Goal: Share content: Share content

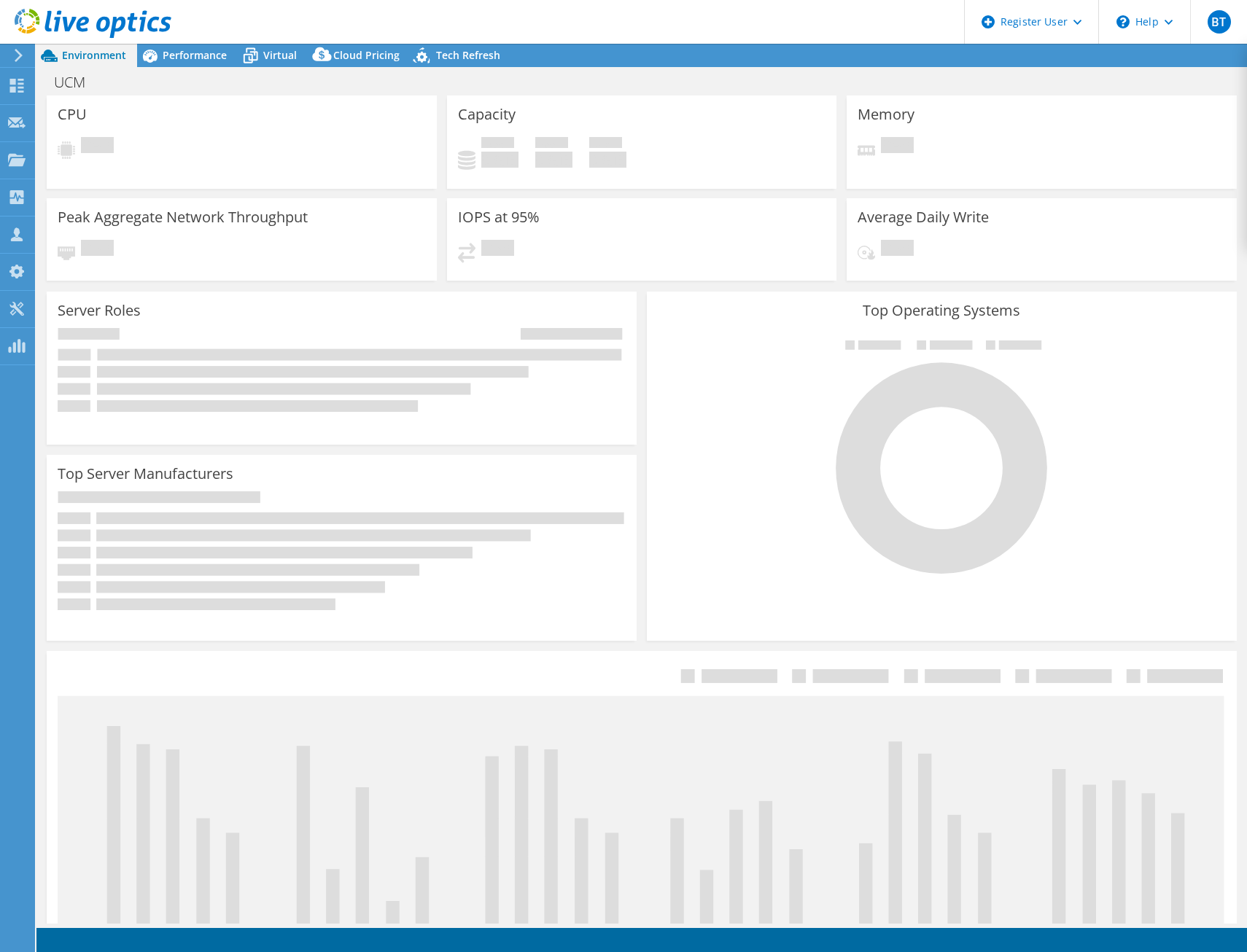
select select "USD"
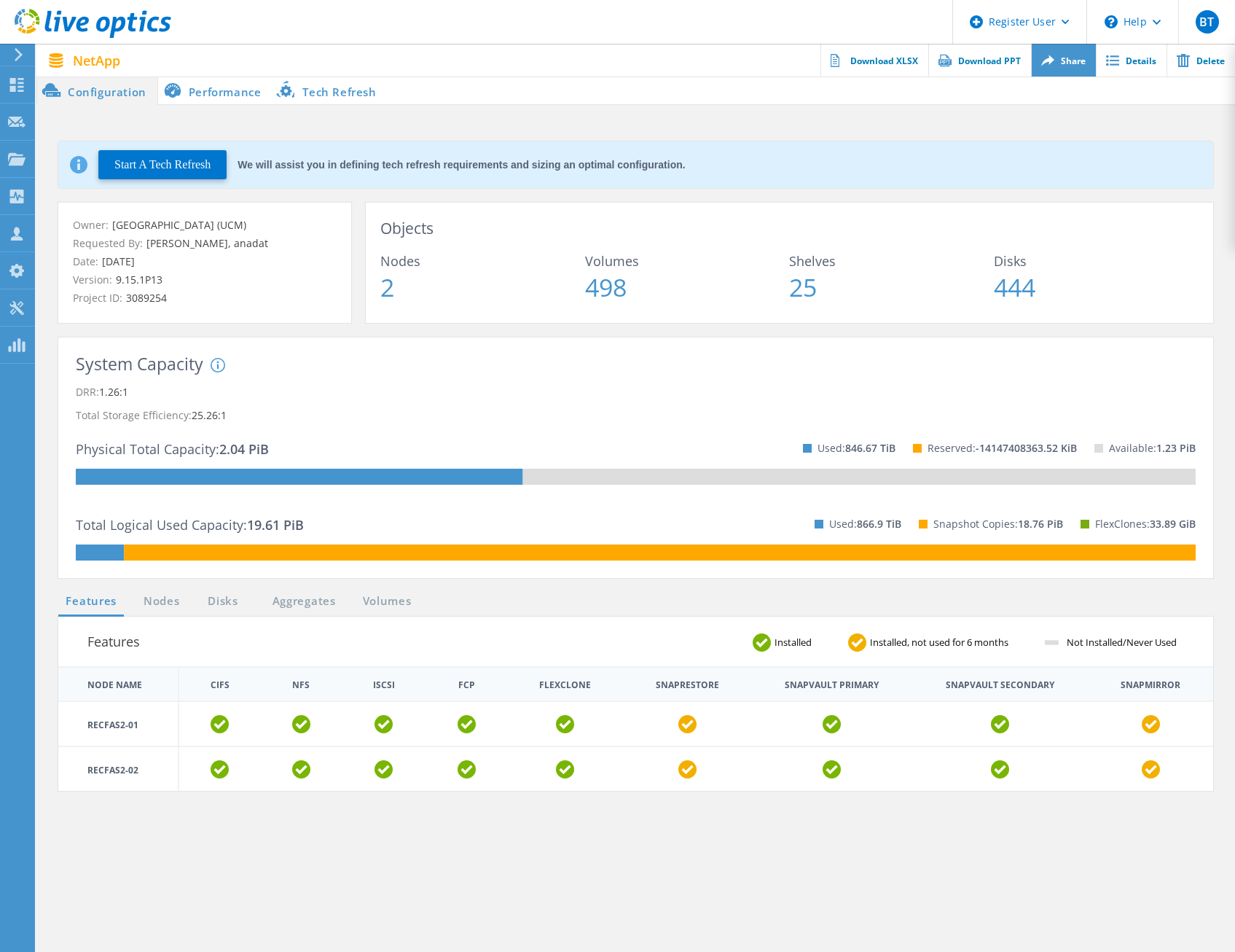
click at [1075, 68] on link "Share" at bounding box center [1063, 60] width 64 height 33
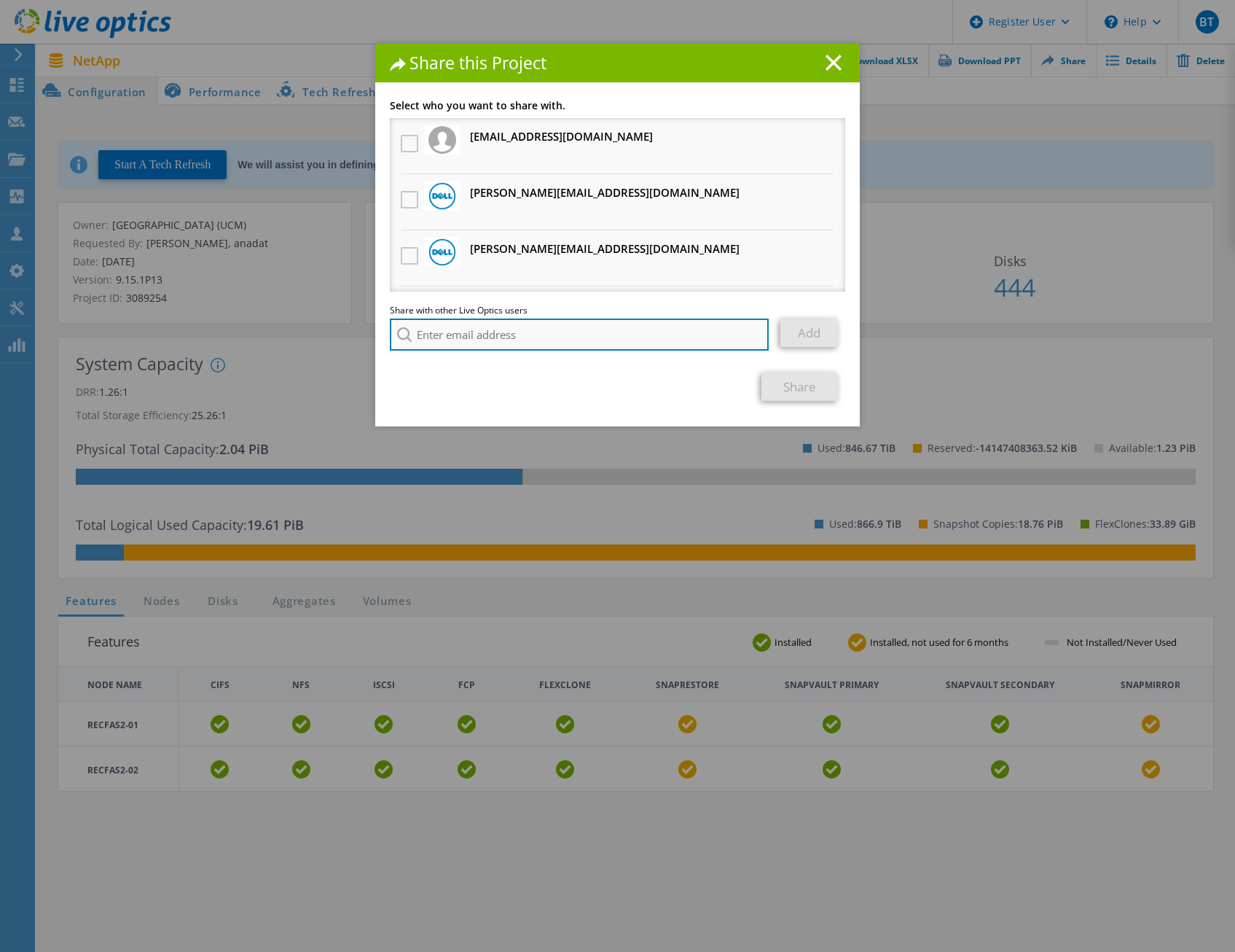
click at [506, 340] on input "search" at bounding box center [579, 334] width 379 height 32
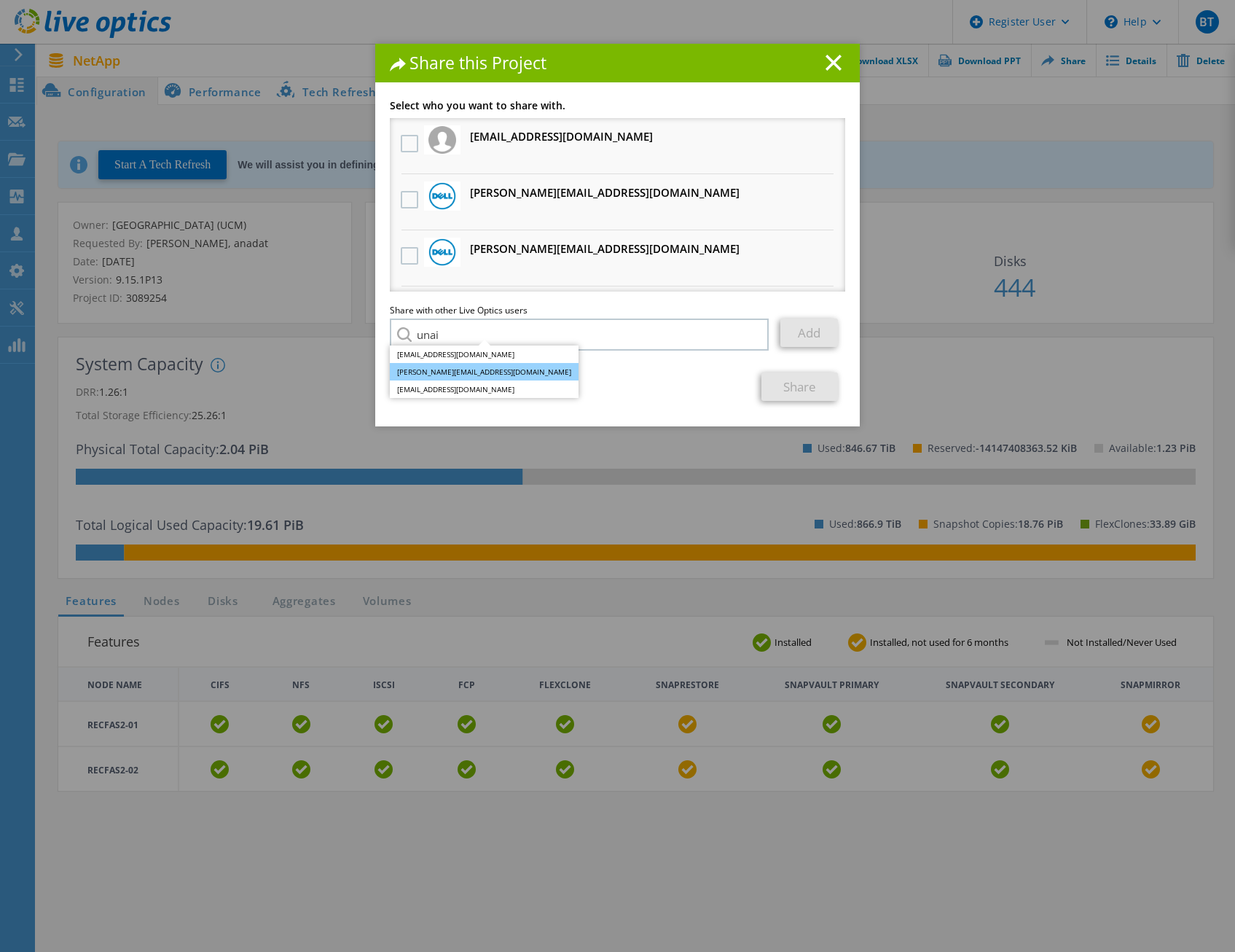
click at [494, 367] on li "Unai.Hernandez@Dell.com" at bounding box center [484, 371] width 189 height 18
type input "Unai.Hernandez@Dell.com"
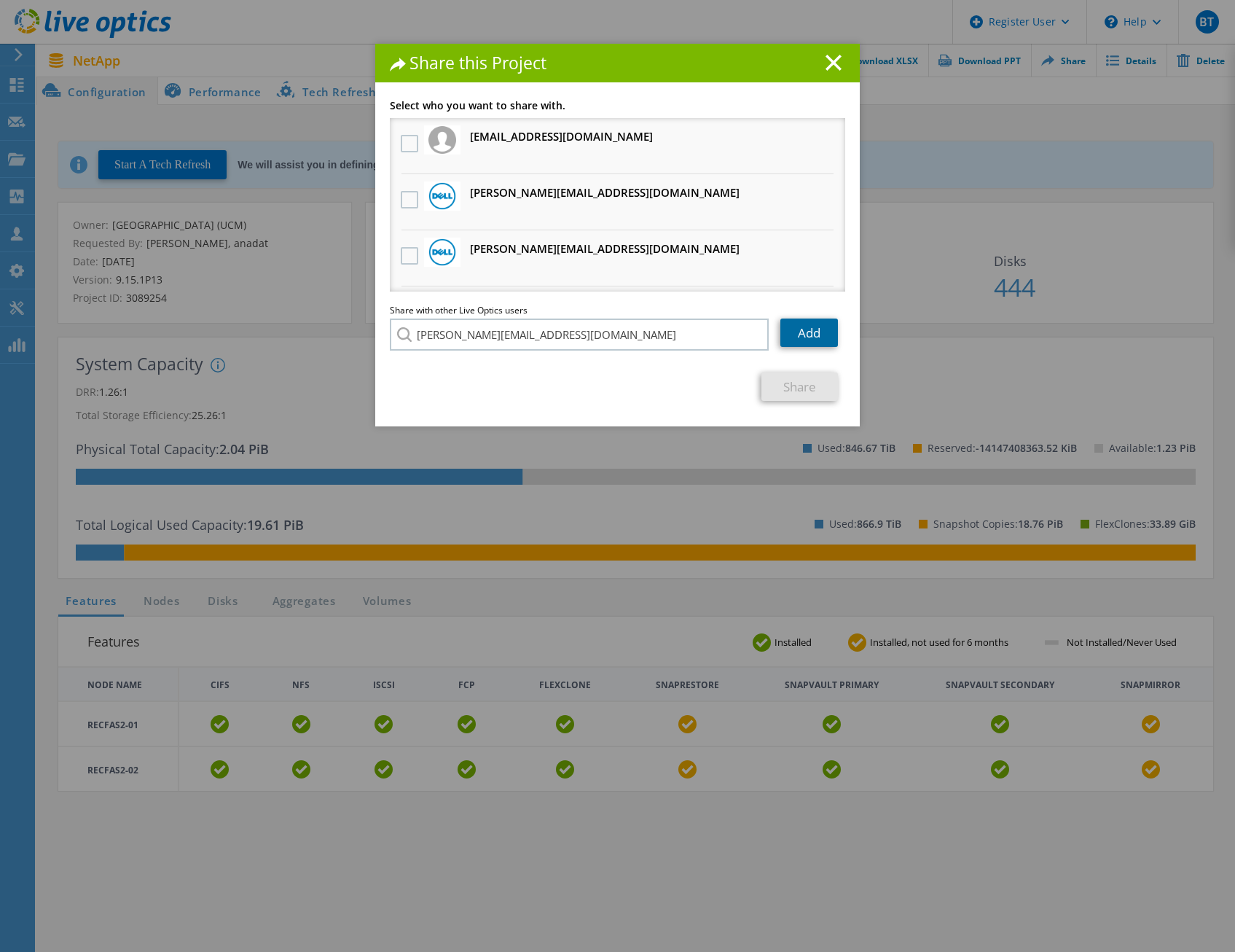
click at [810, 334] on link "Add" at bounding box center [809, 333] width 58 height 28
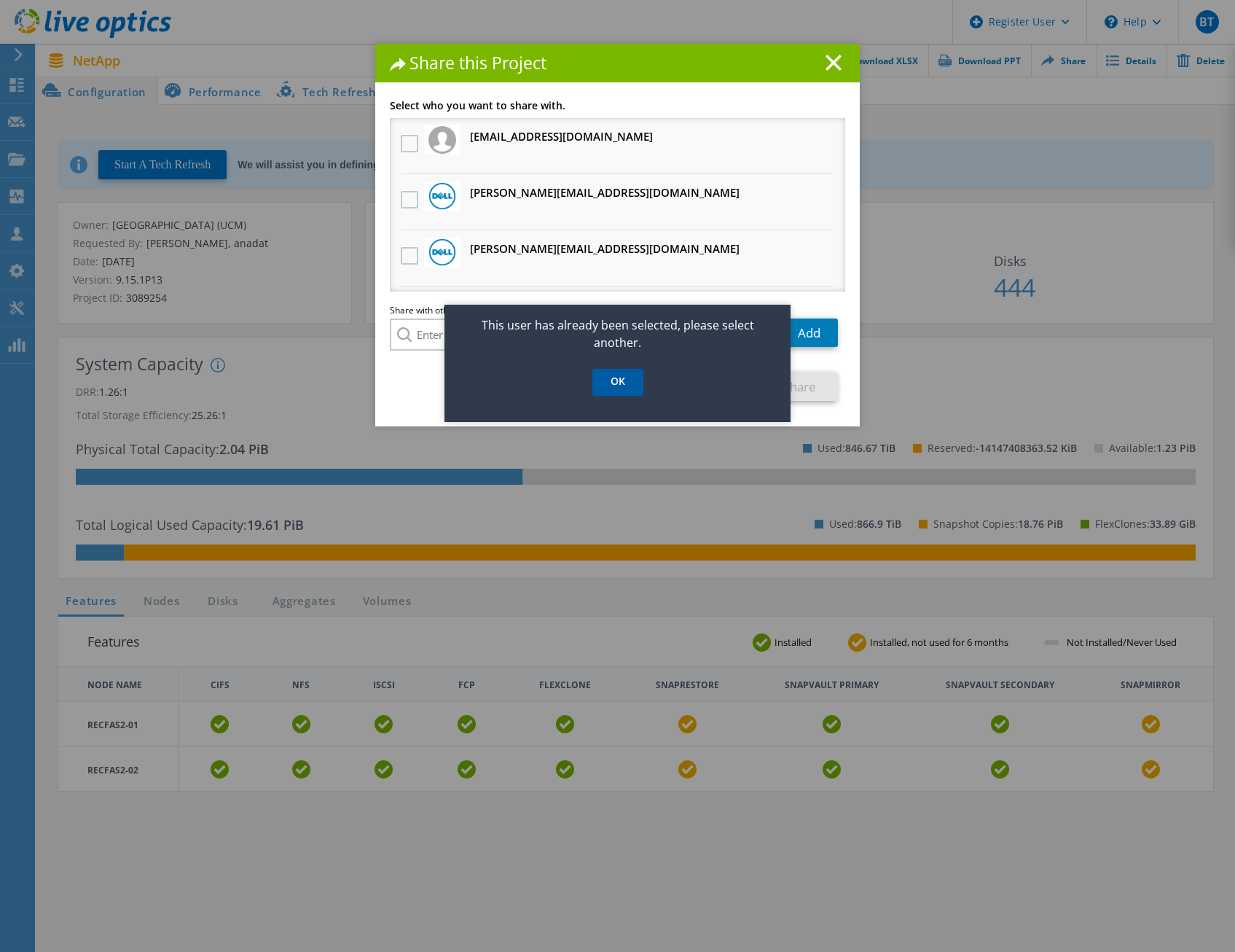
click at [625, 386] on link "OK" at bounding box center [618, 382] width 51 height 27
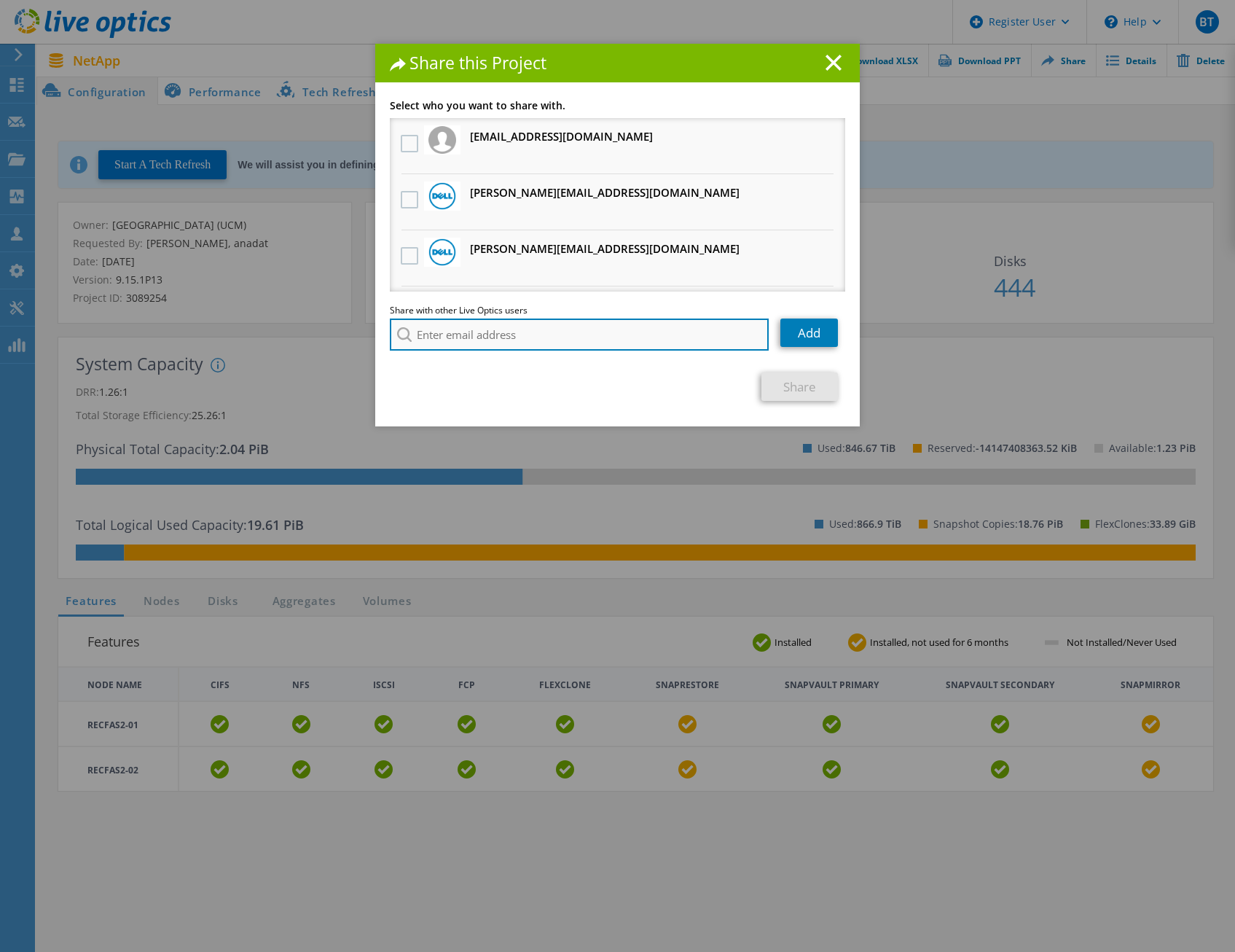
click at [492, 335] on input "search" at bounding box center [579, 334] width 379 height 32
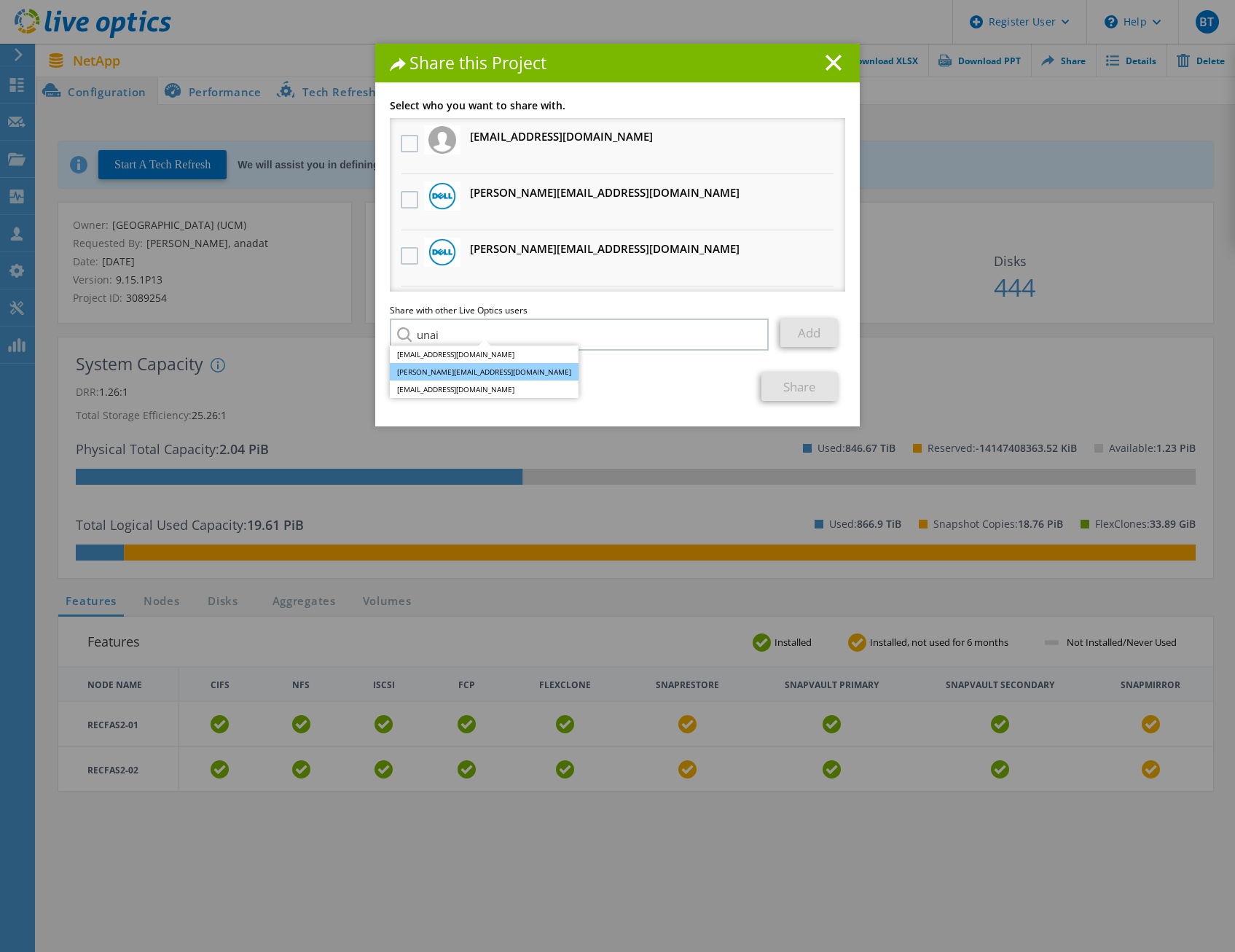
click at [482, 370] on li "Unai.Hernandez@Dell.com" at bounding box center [484, 371] width 189 height 18
type input "Unai.Hernandez@Dell.com"
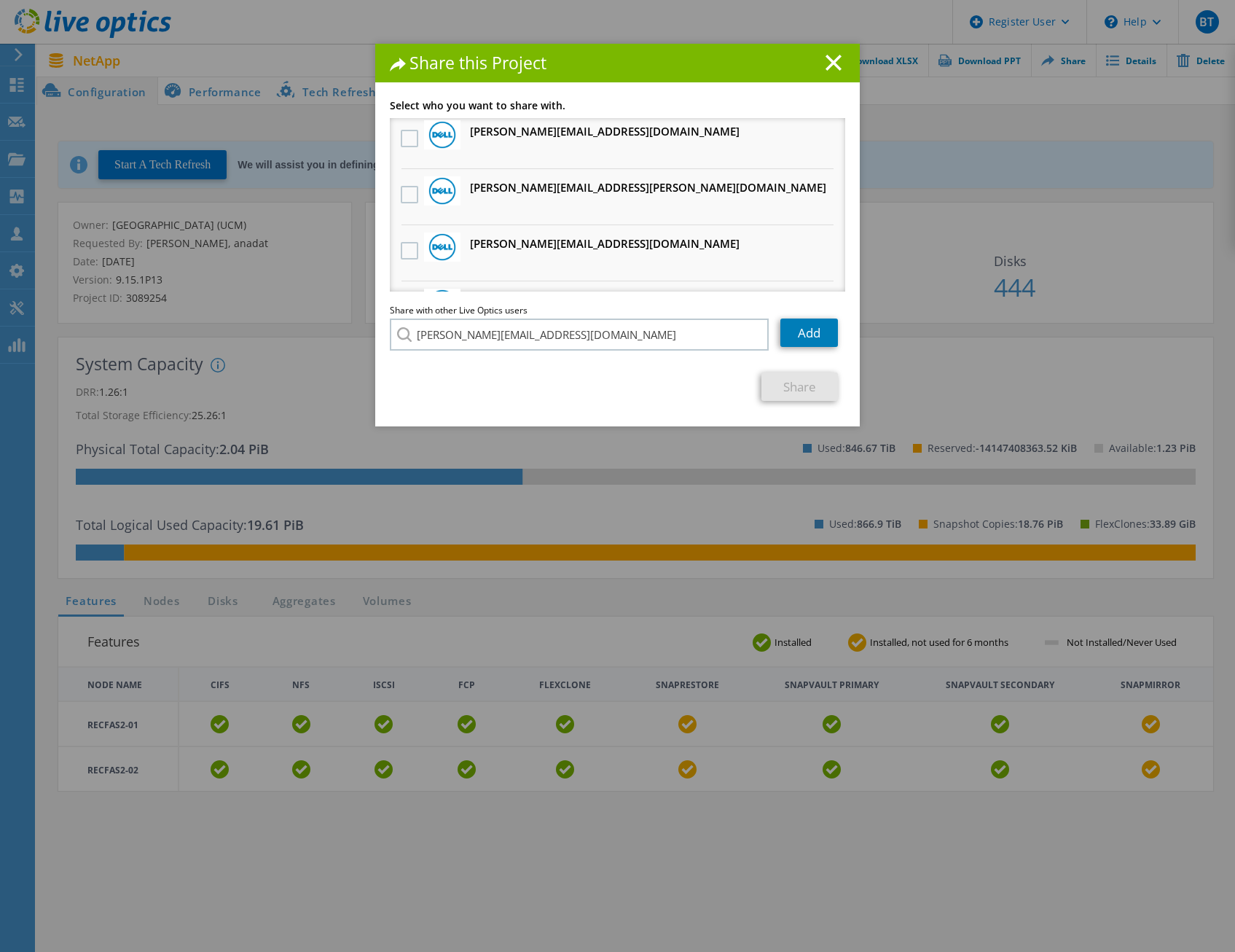
scroll to position [583, 0]
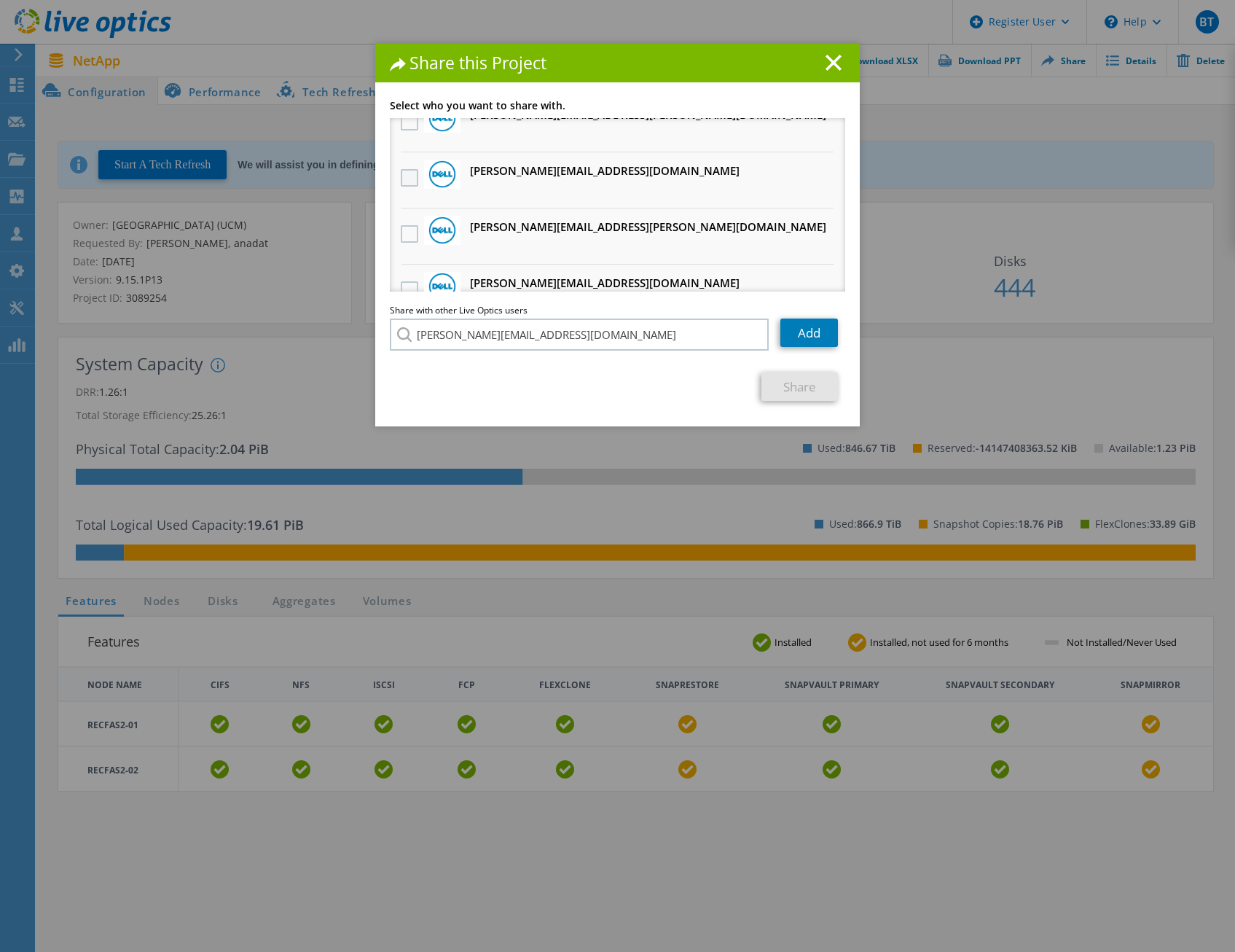
click at [407, 184] on label at bounding box center [411, 178] width 21 height 18
click at [0, 0] on input "checkbox" at bounding box center [0, 0] width 0 height 0
click at [801, 387] on link "Share" at bounding box center [799, 386] width 76 height 28
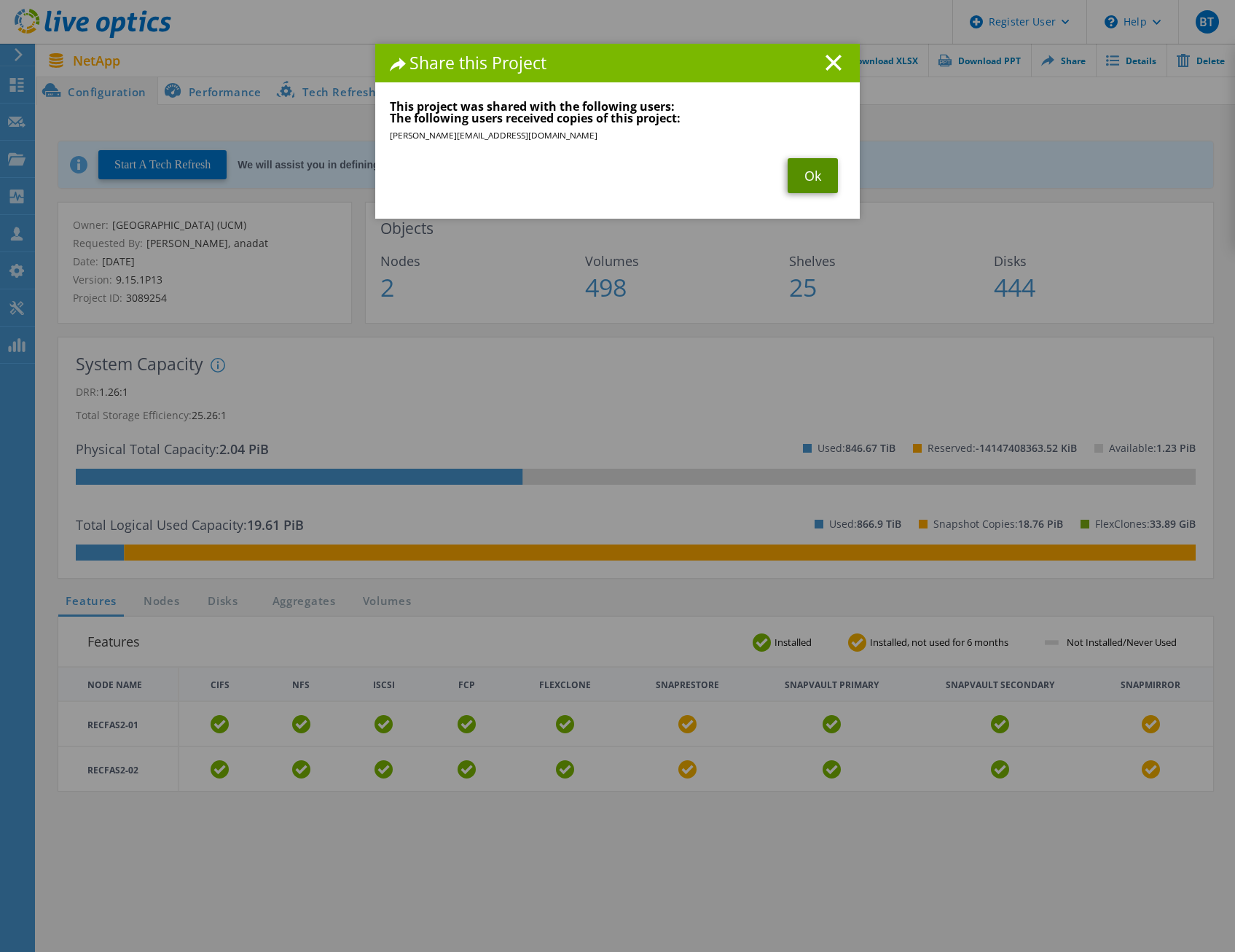
click at [804, 180] on link "Ok" at bounding box center [813, 175] width 50 height 35
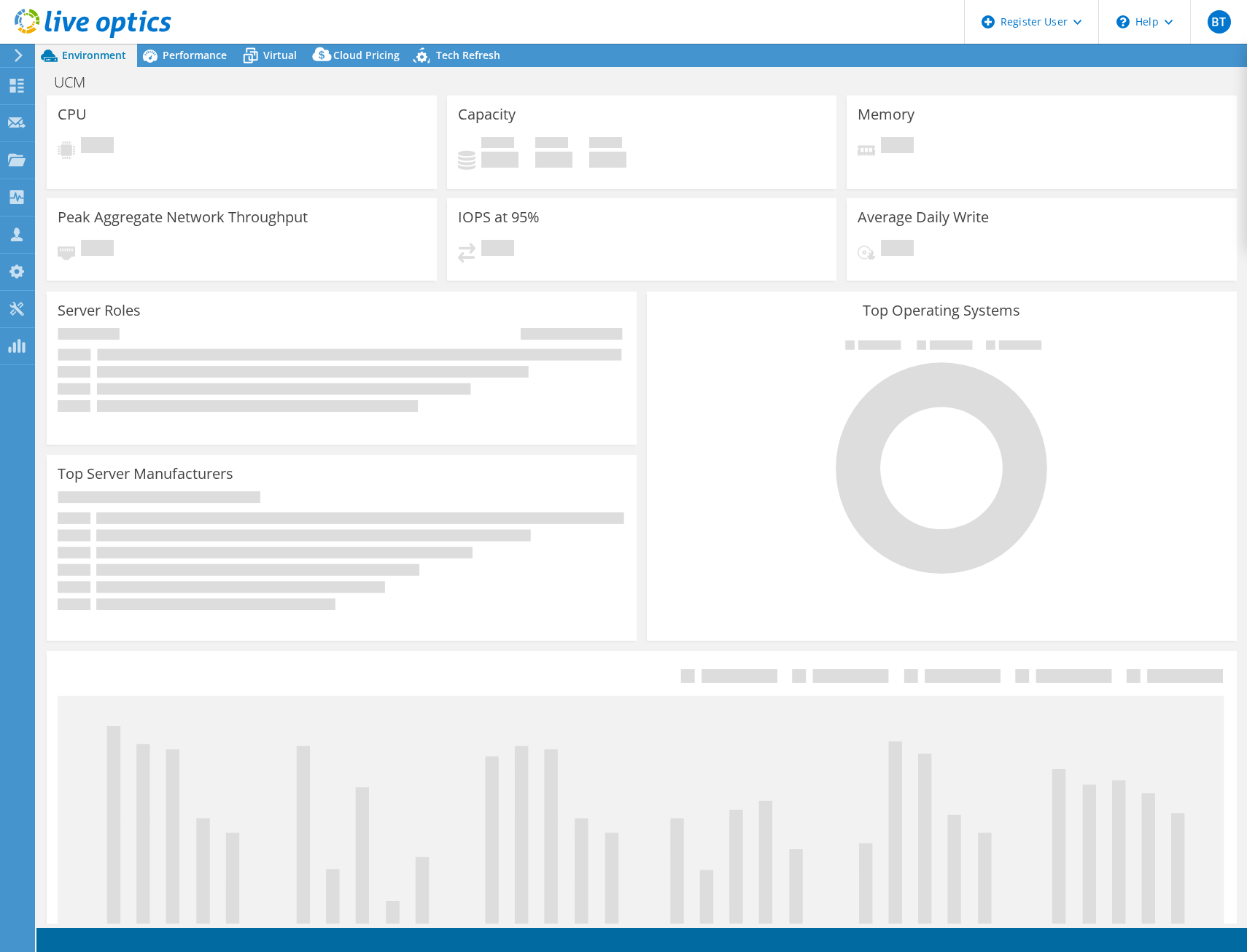
select select "USD"
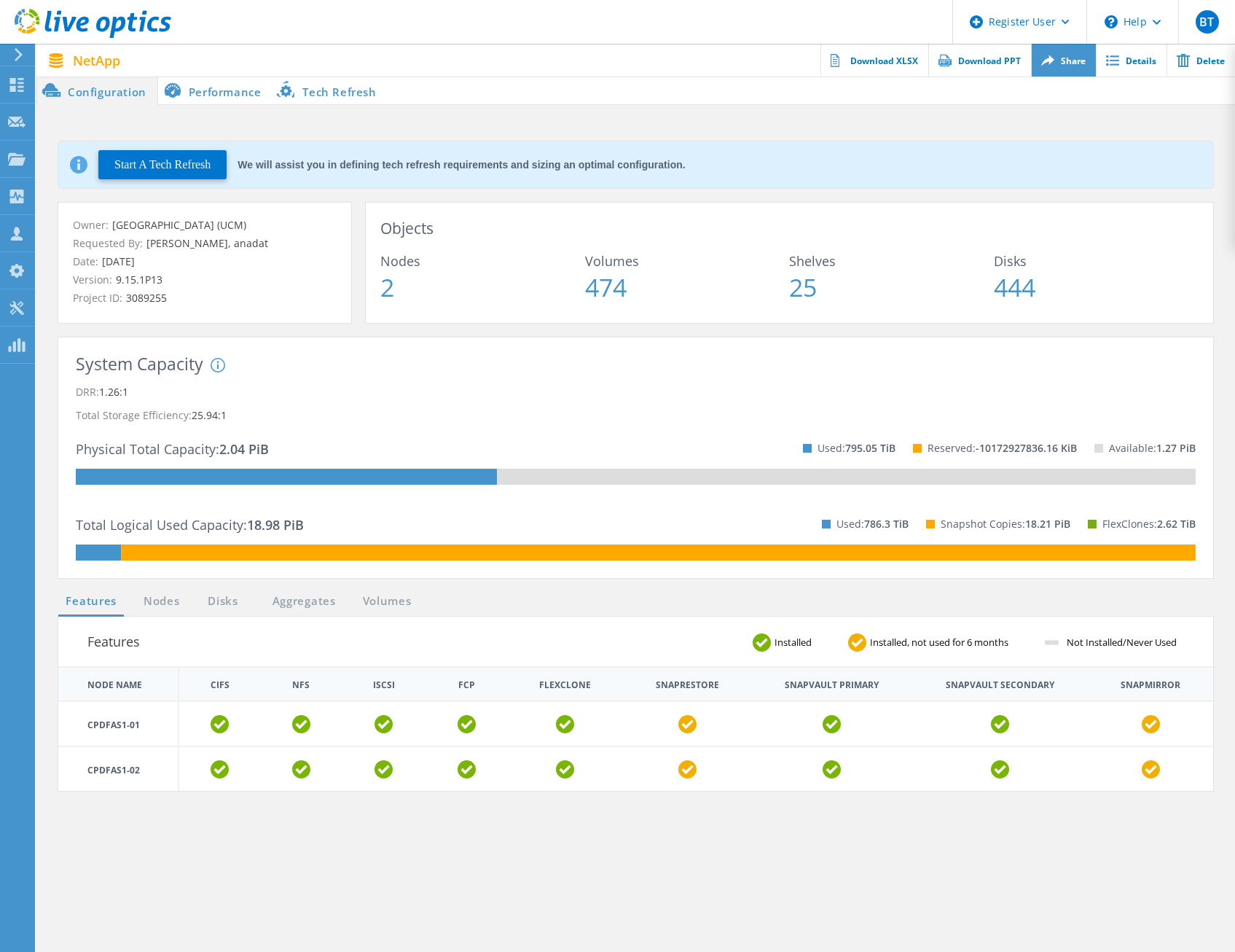
click at [1071, 66] on link "Share" at bounding box center [1063, 60] width 64 height 33
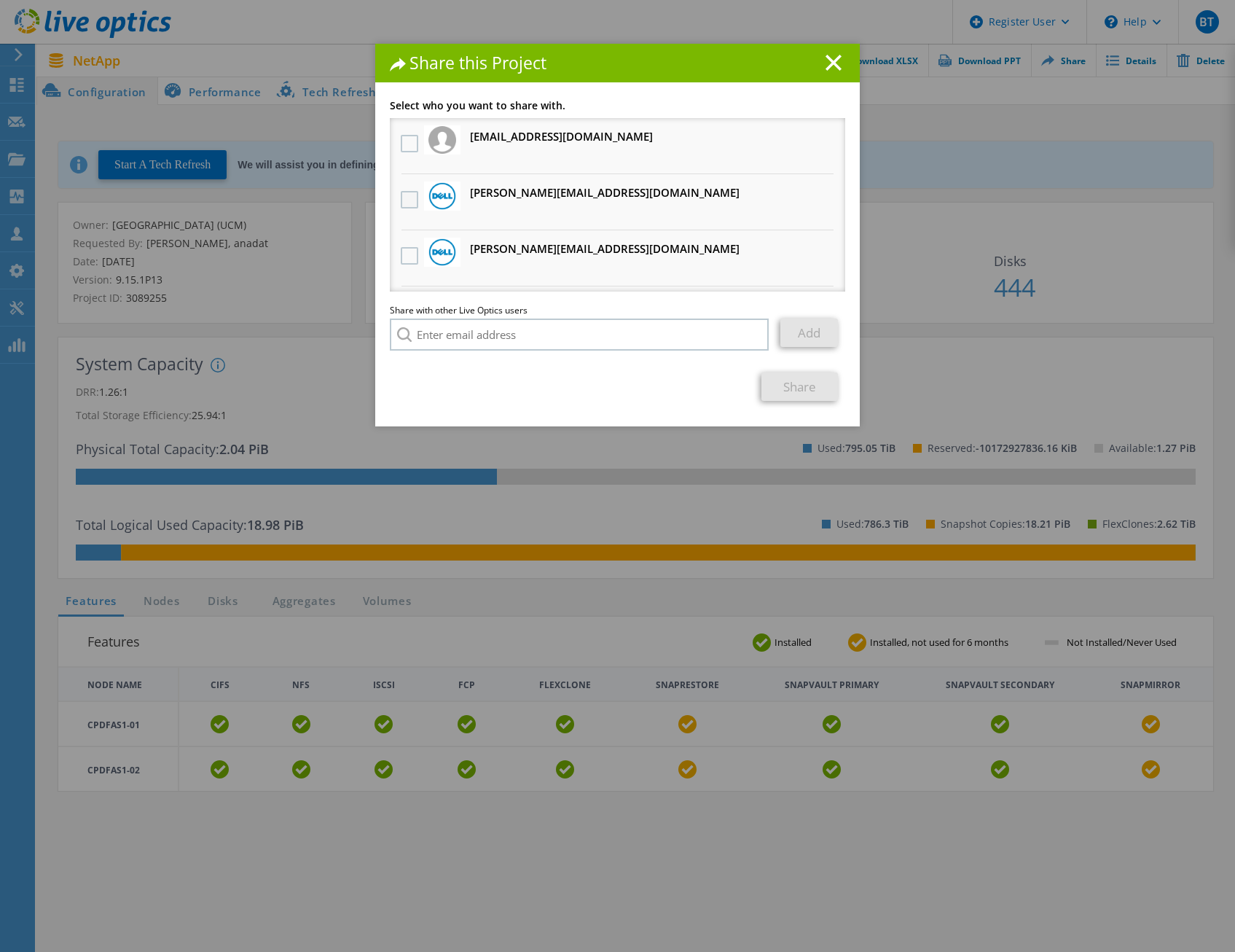
click at [407, 196] on label at bounding box center [411, 200] width 21 height 18
click at [0, 0] on input "checkbox" at bounding box center [0, 0] width 0 height 0
click at [803, 388] on link "Share" at bounding box center [799, 386] width 76 height 28
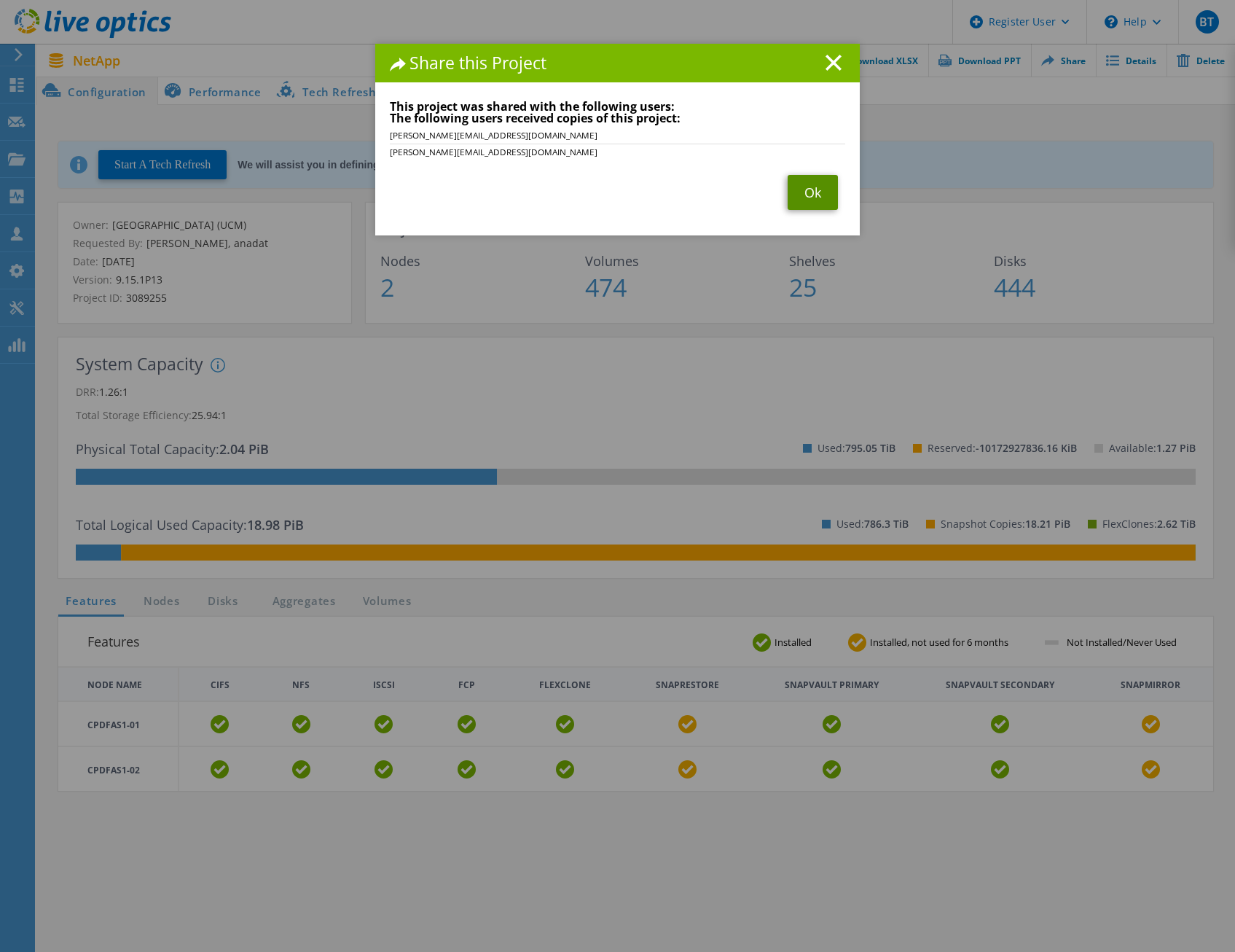
click at [806, 194] on link "Ok" at bounding box center [813, 192] width 50 height 35
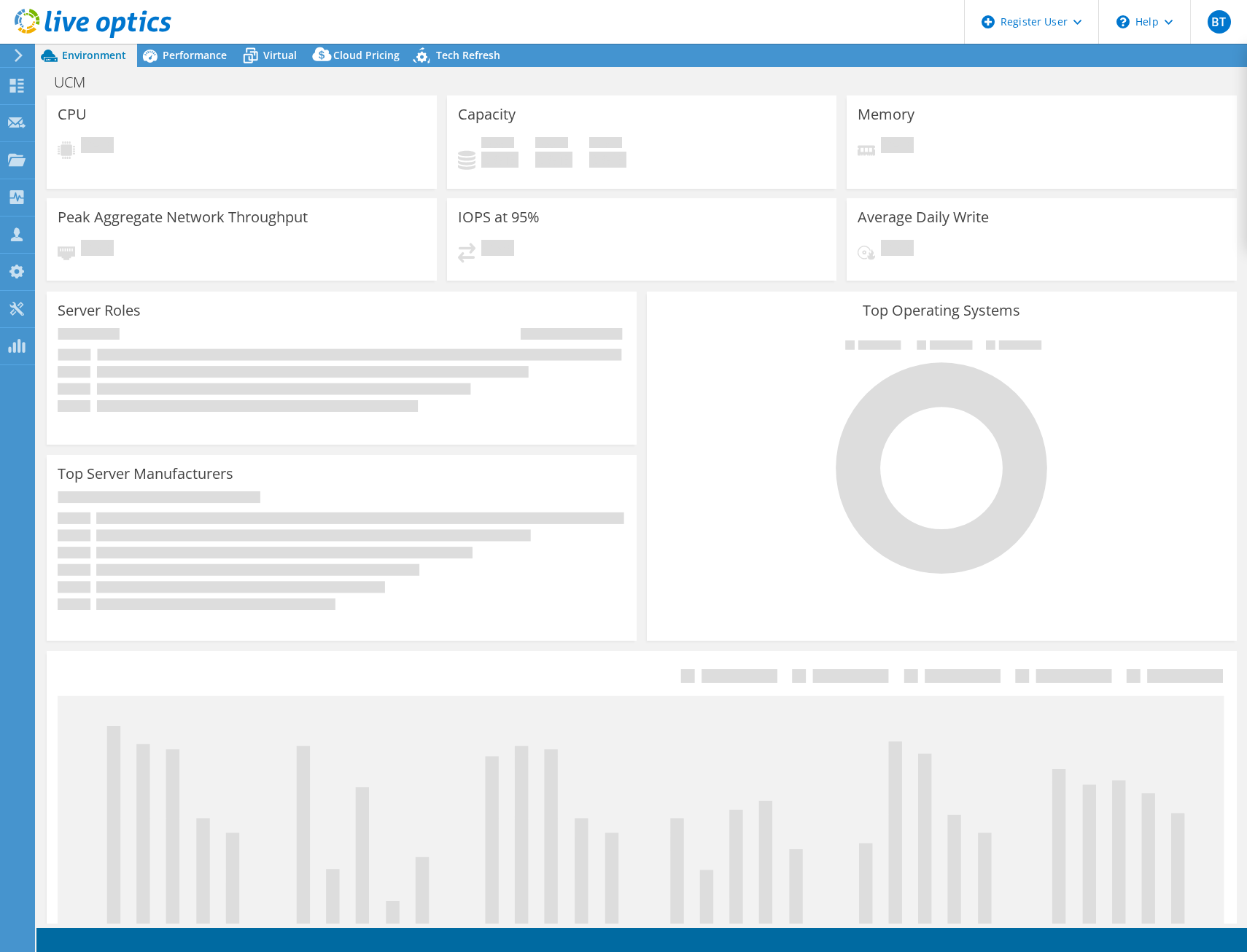
select select "USD"
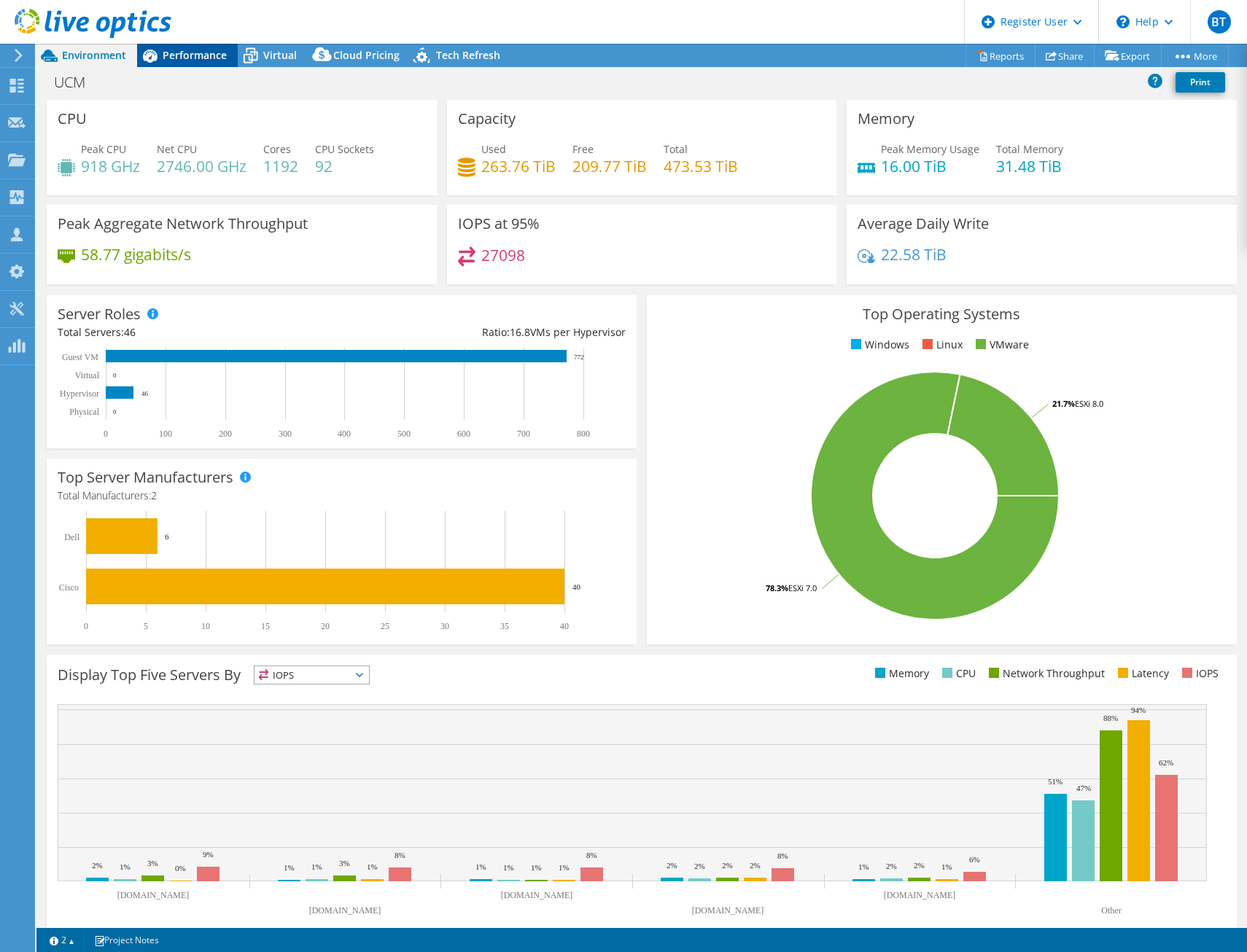
click at [194, 62] on span "Performance" at bounding box center [194, 55] width 64 height 14
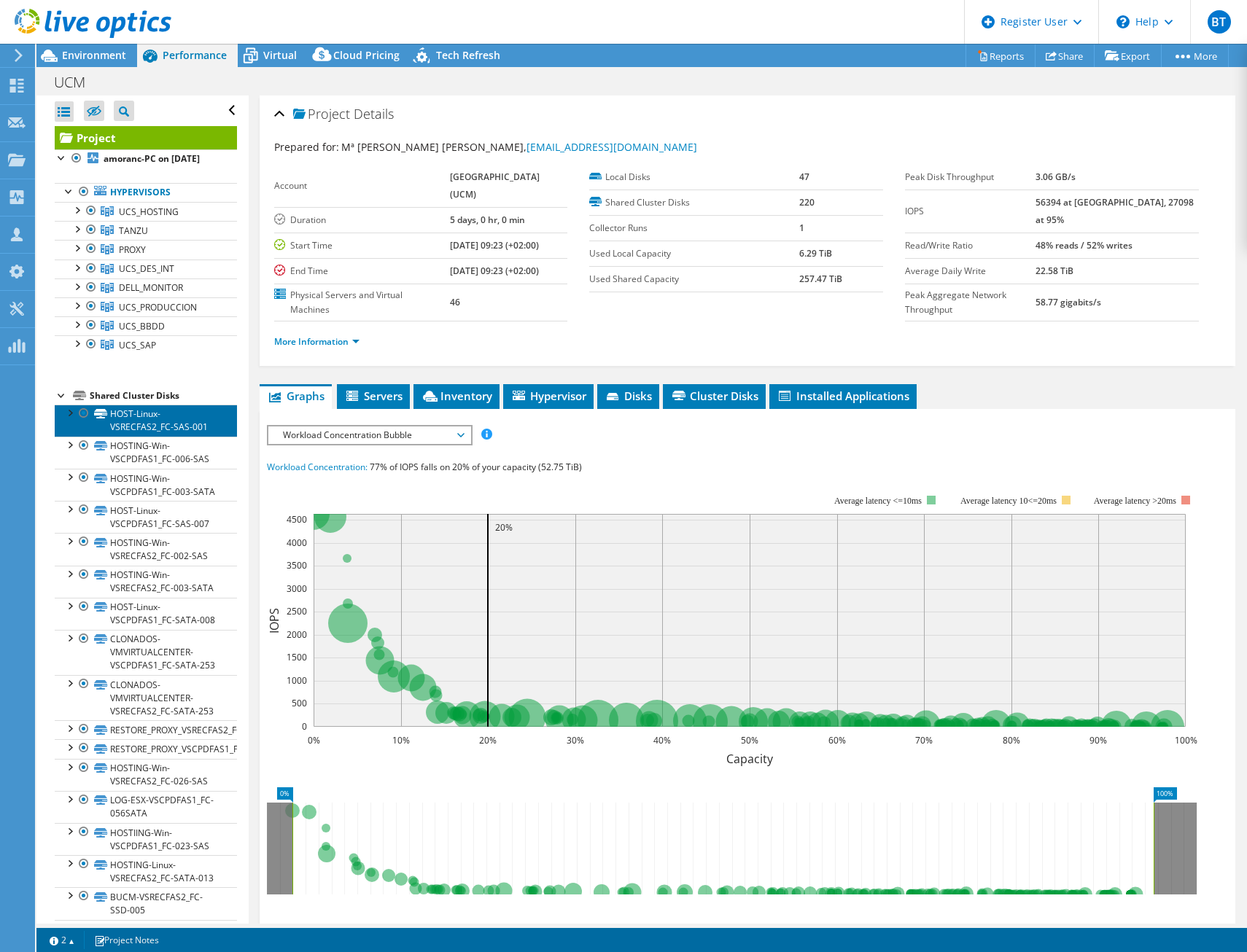
click at [162, 429] on link "HOST-Linux-VSRECFAS2_FC-SAS-001" at bounding box center [146, 420] width 182 height 32
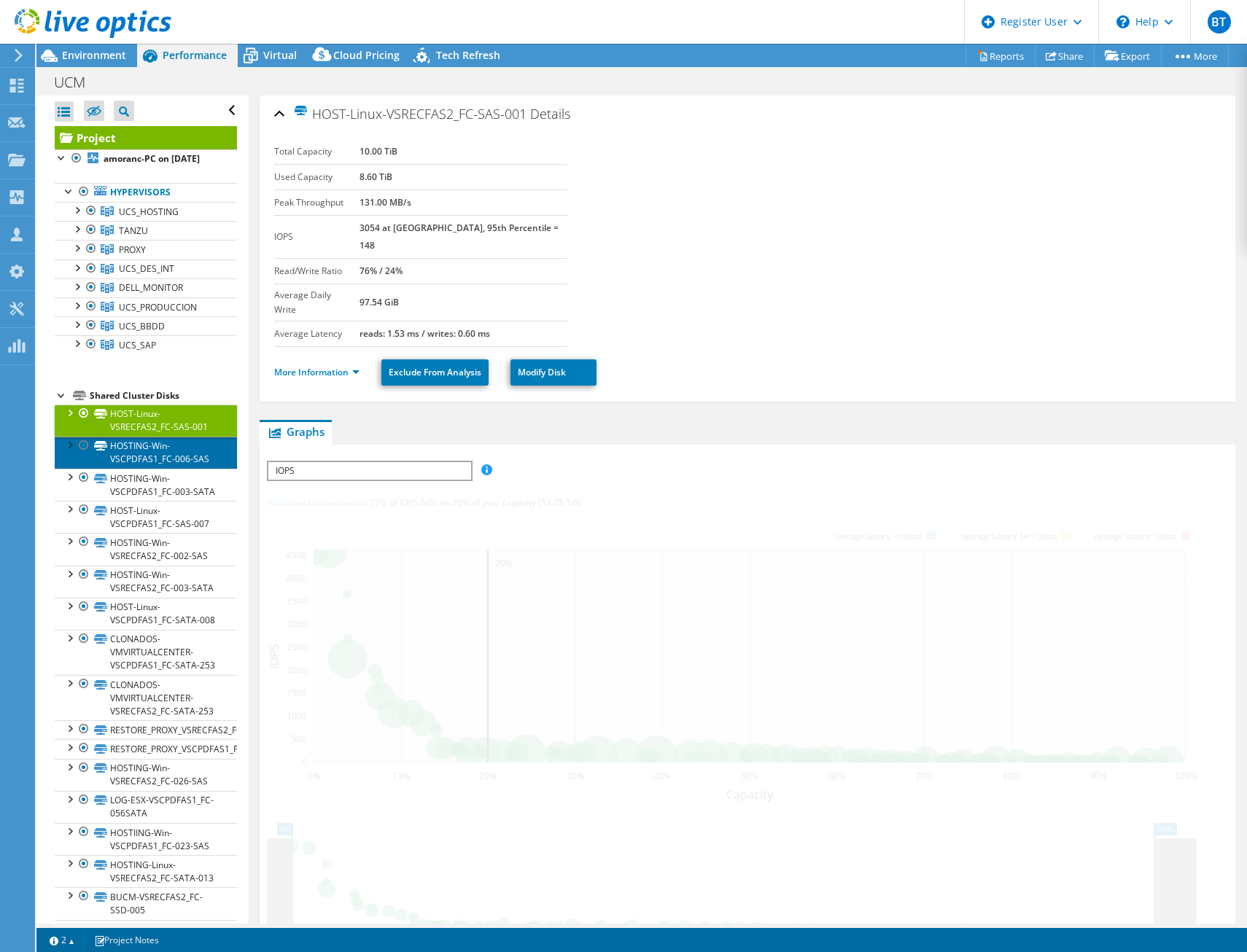
click at [167, 458] on link "HOSTING-Win-VSCPDFAS1_FC-006-SAS" at bounding box center [146, 452] width 182 height 32
click at [165, 495] on link "HOSTING-Win-VSCPDFAS1_FC-003-SATA" at bounding box center [146, 484] width 182 height 32
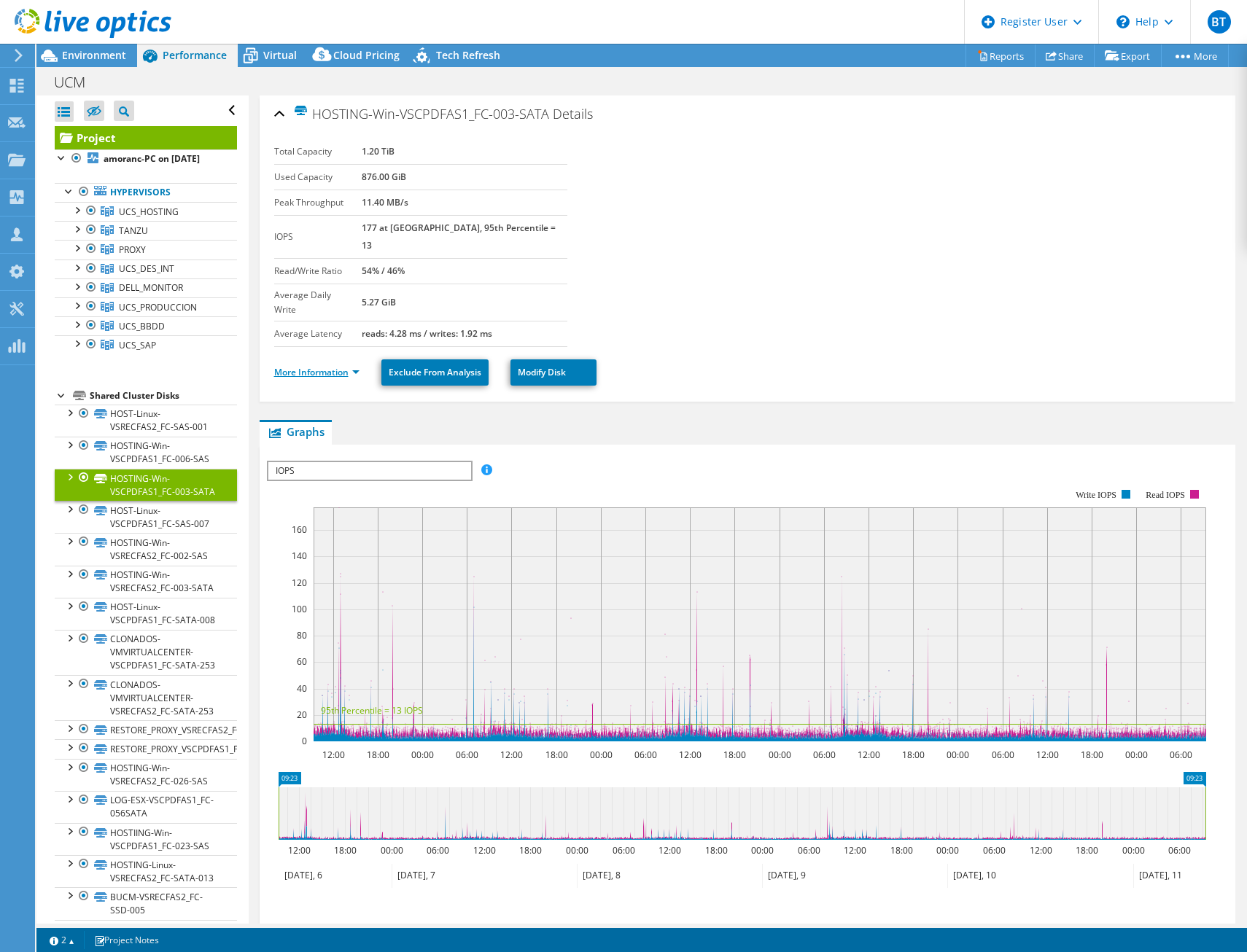
click at [346, 366] on link "More Information" at bounding box center [317, 371] width 85 height 13
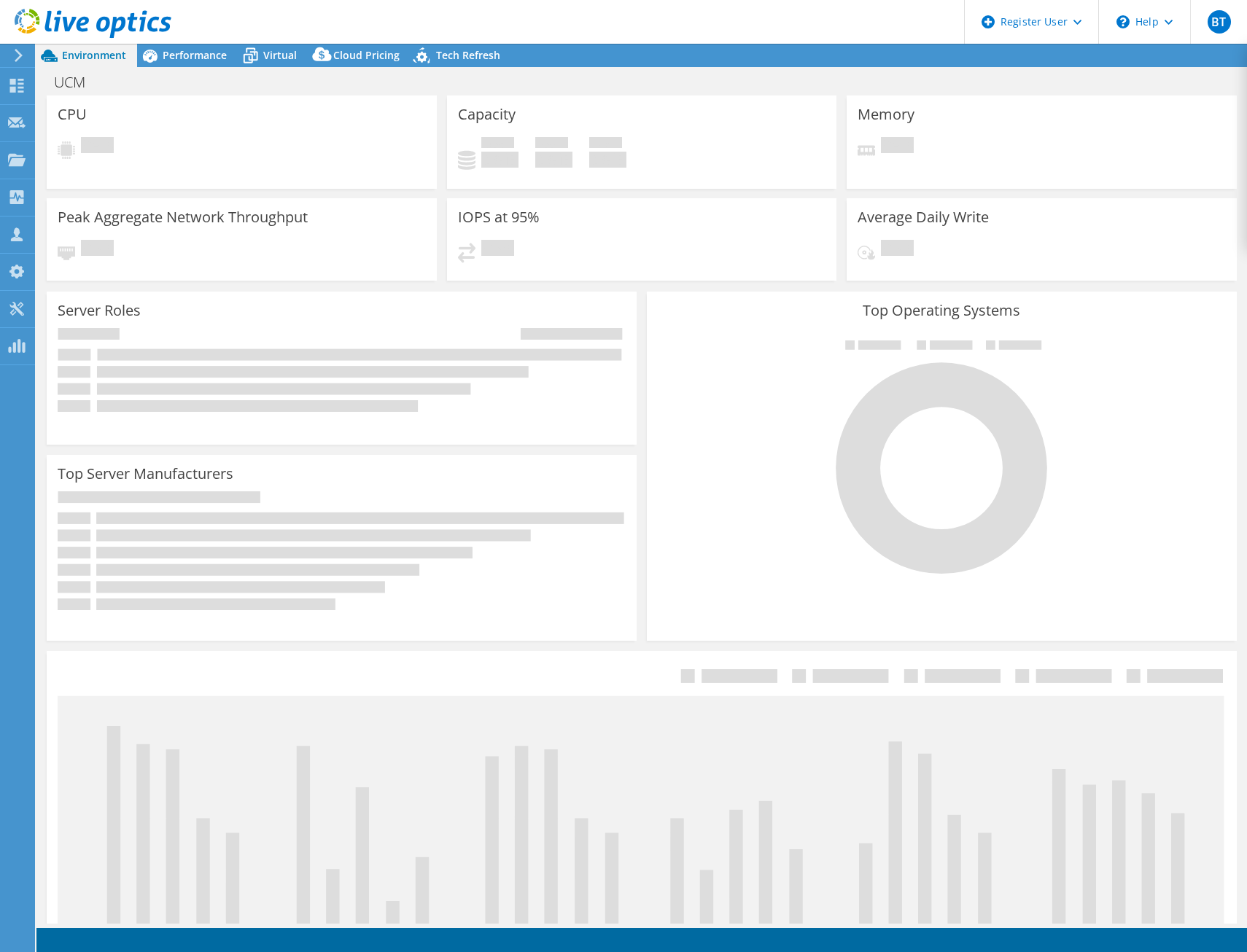
select select "USD"
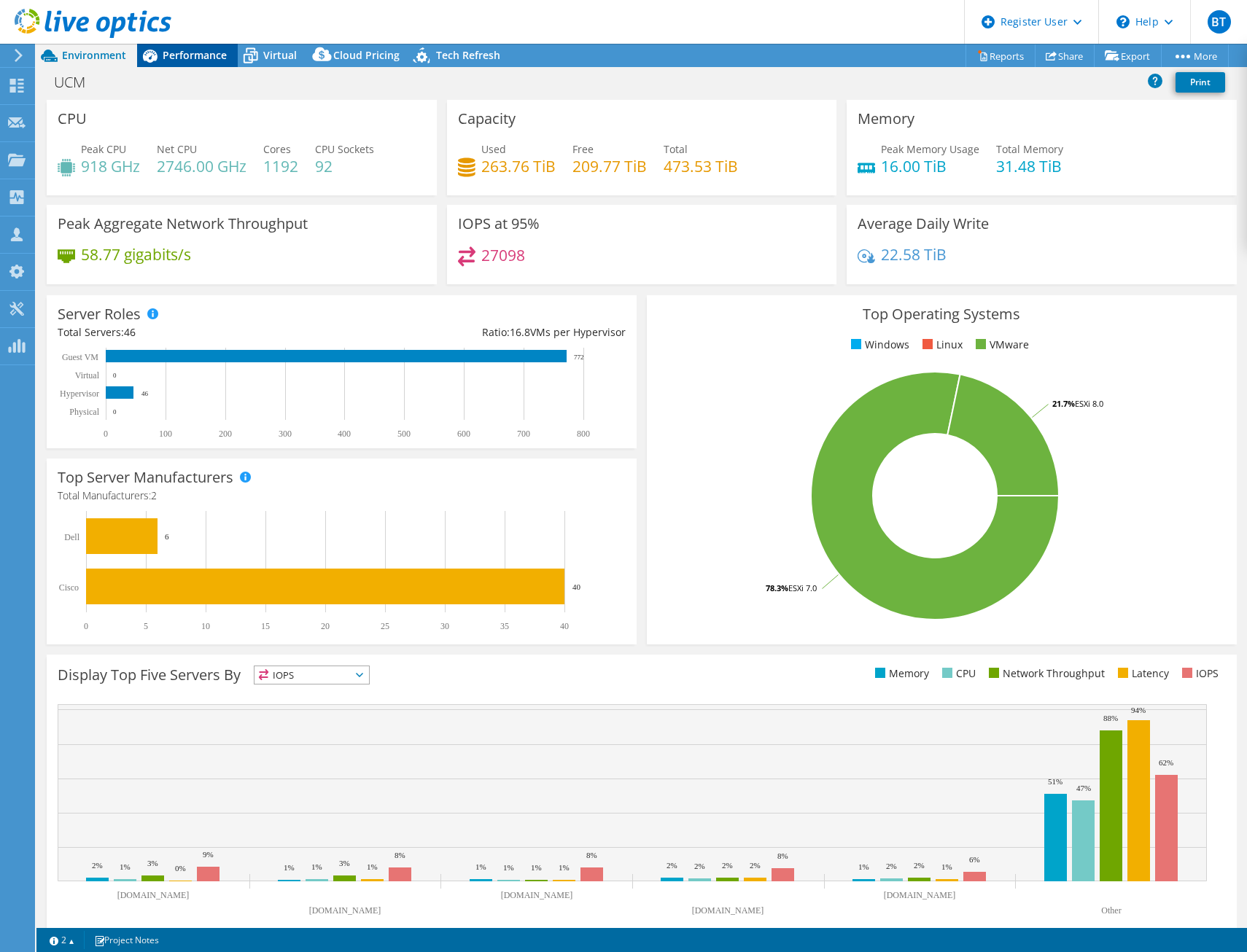
click at [185, 59] on span "Performance" at bounding box center [194, 55] width 64 height 14
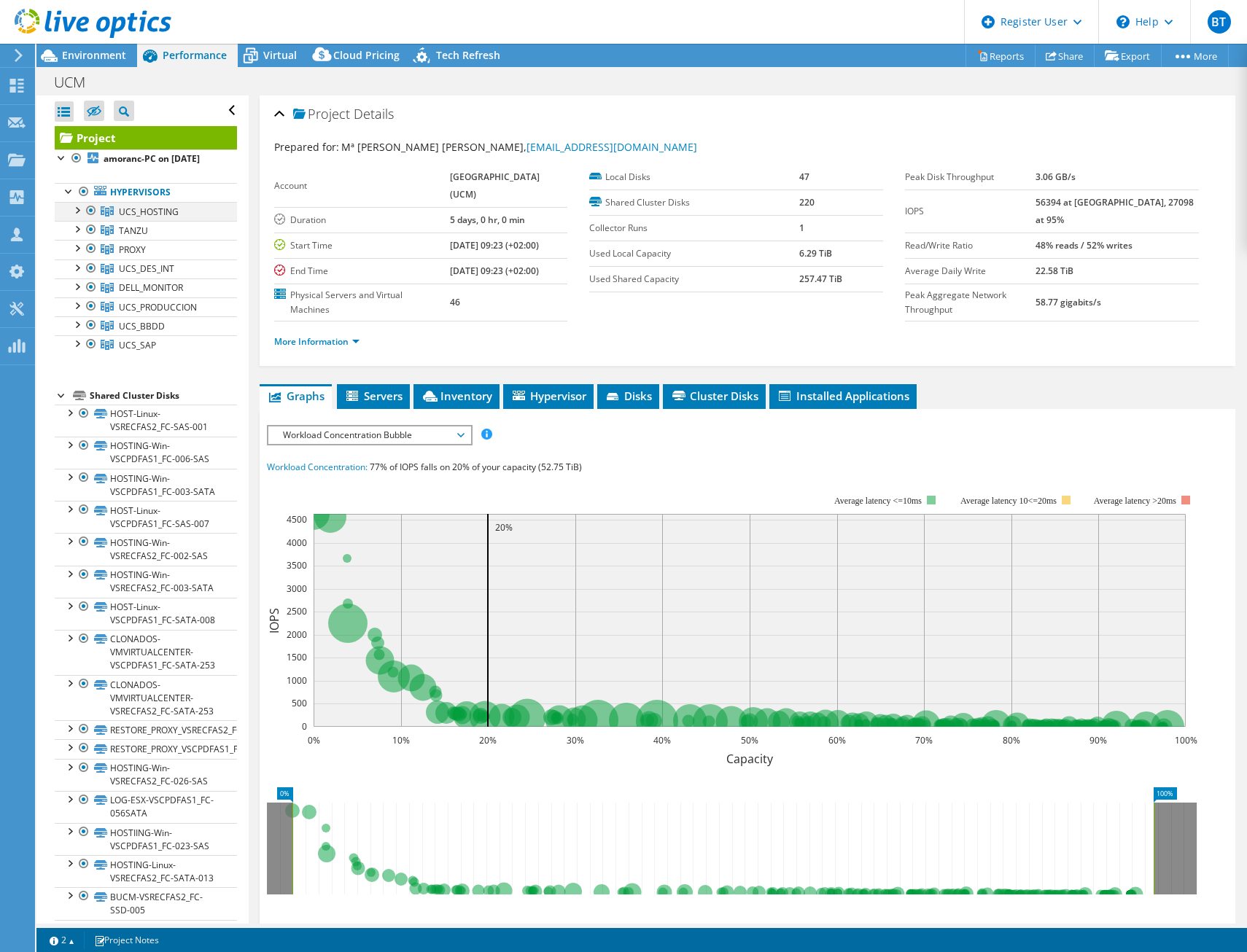
click at [77, 216] on div at bounding box center [76, 209] width 15 height 15
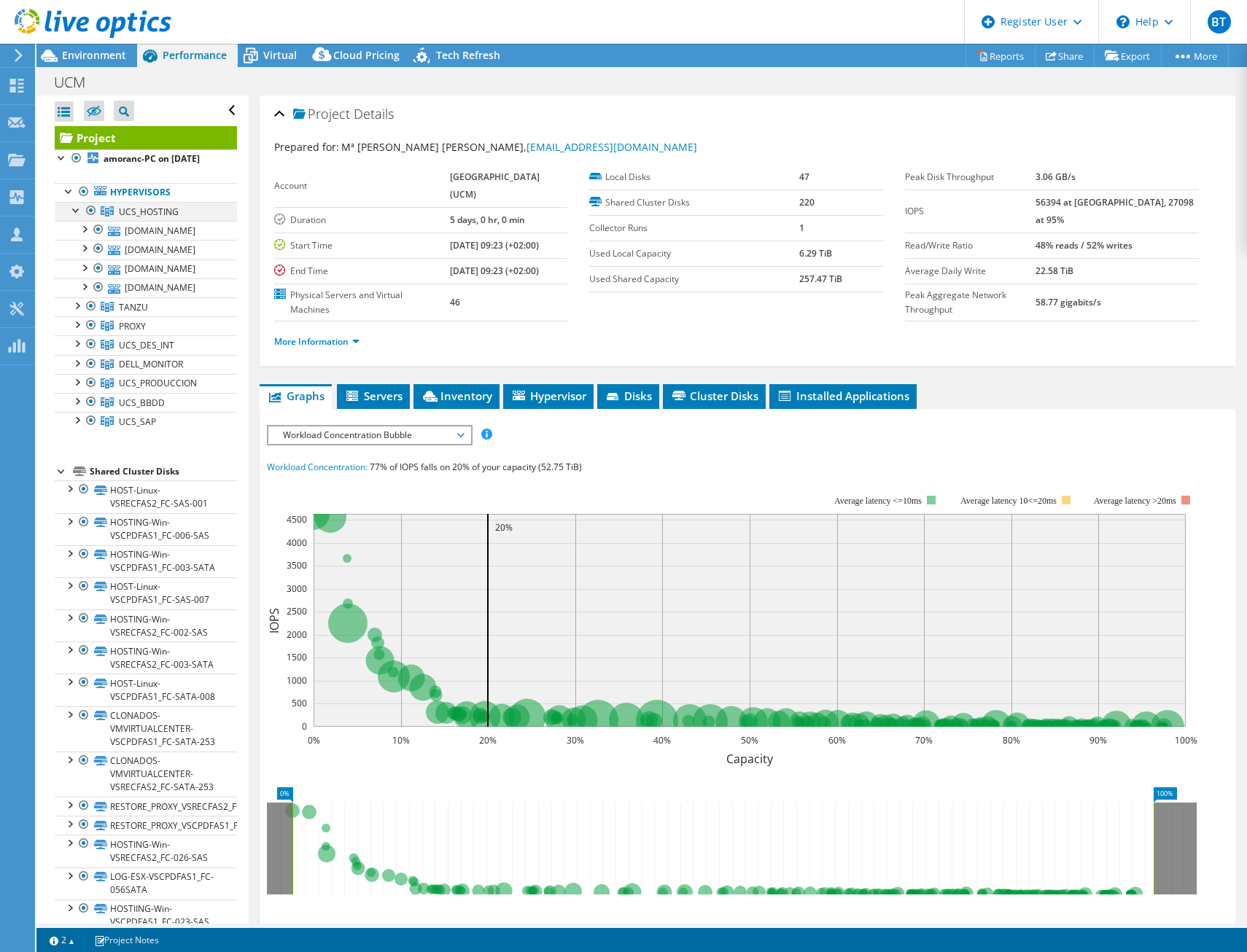
click at [77, 216] on div at bounding box center [76, 209] width 15 height 15
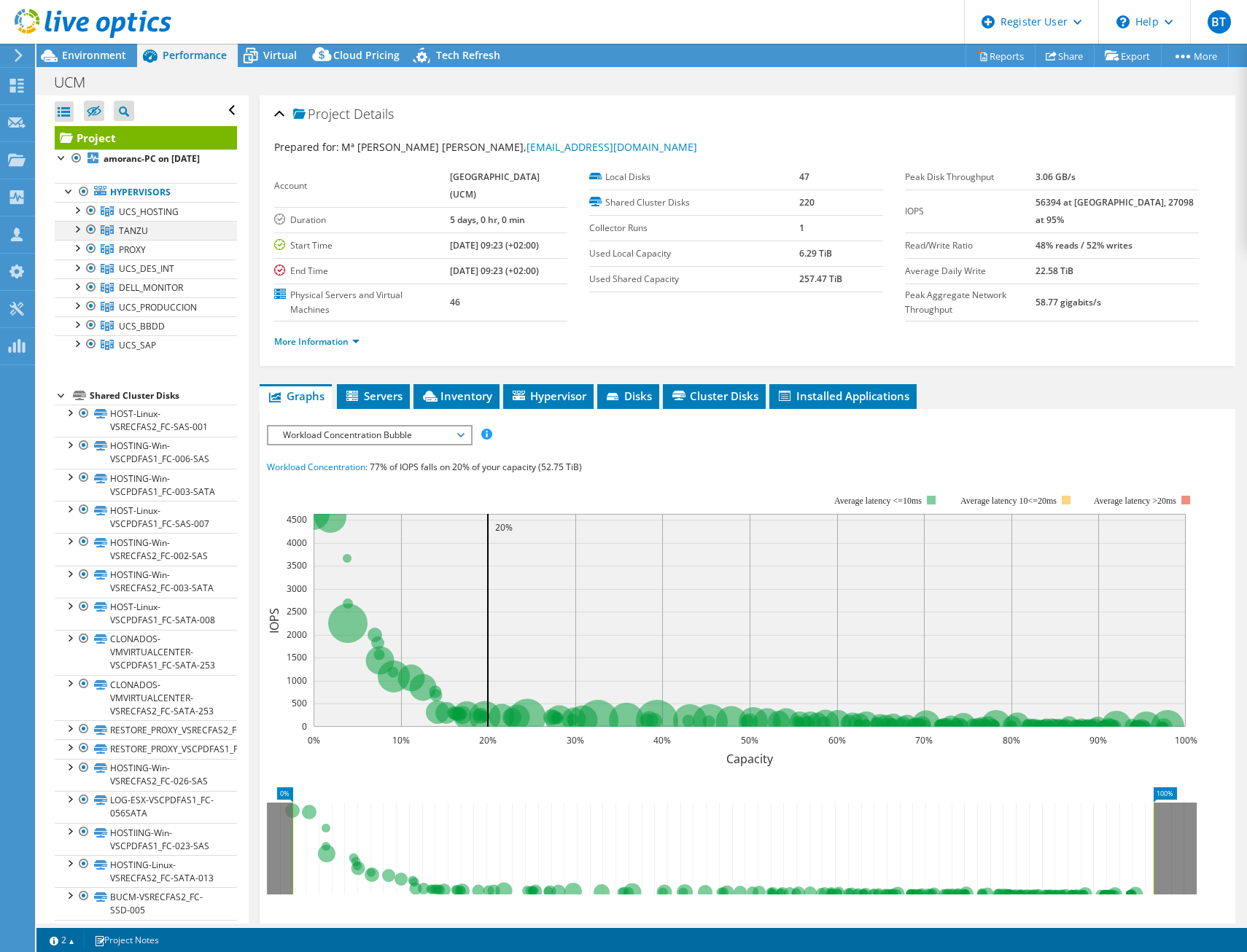
click at [76, 235] on div at bounding box center [76, 228] width 15 height 15
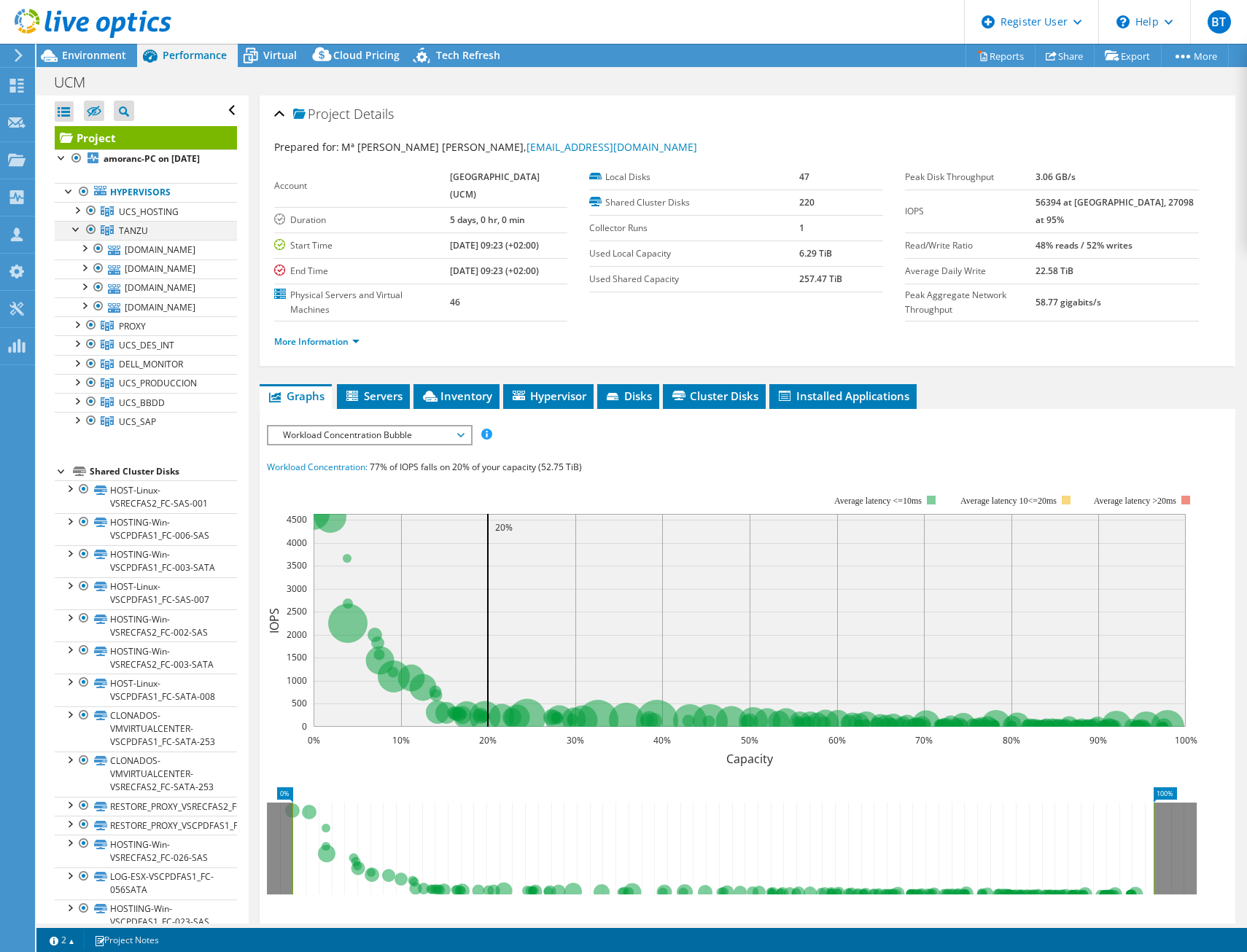
click at [76, 235] on div at bounding box center [76, 228] width 15 height 15
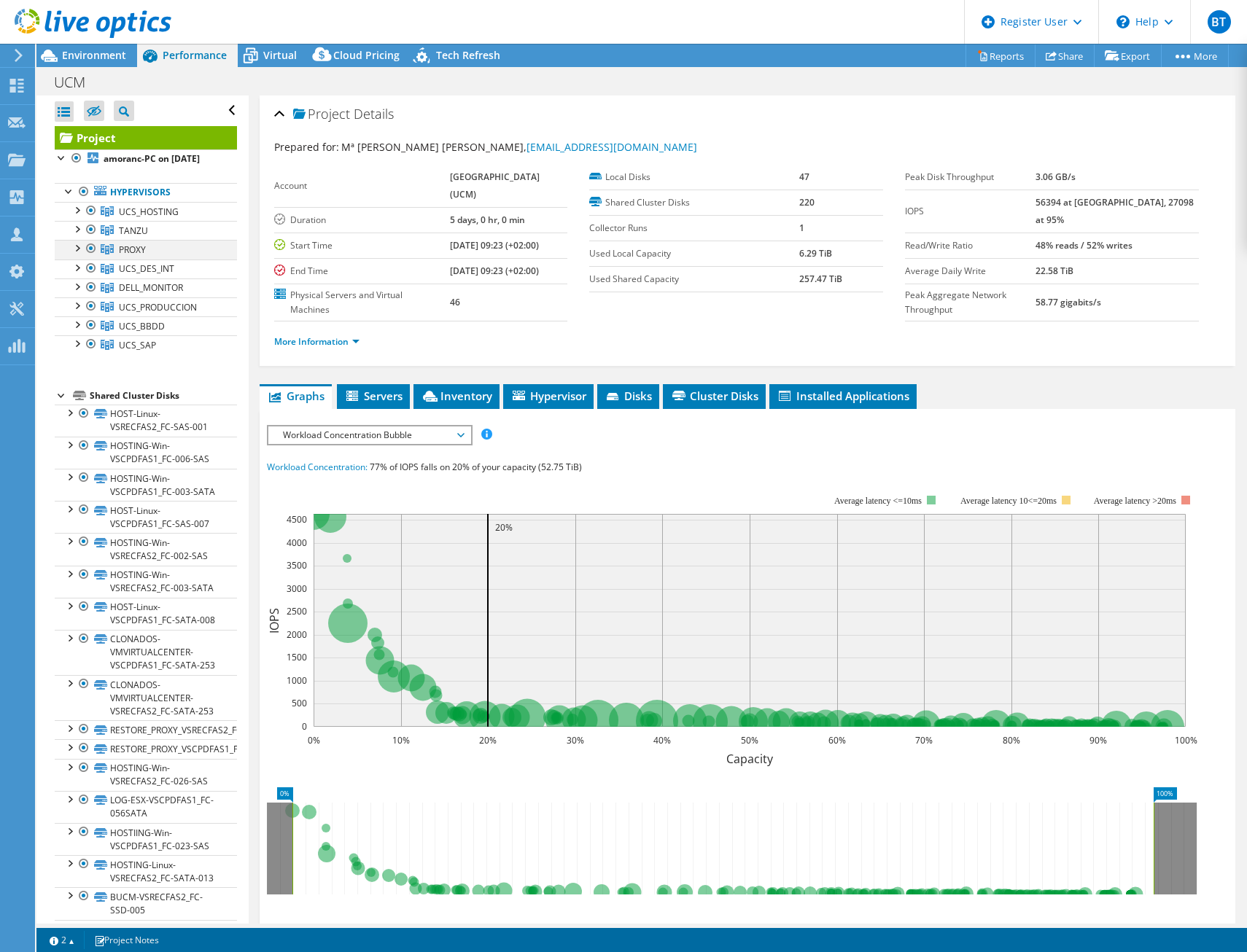
click at [76, 254] on div at bounding box center [76, 247] width 15 height 15
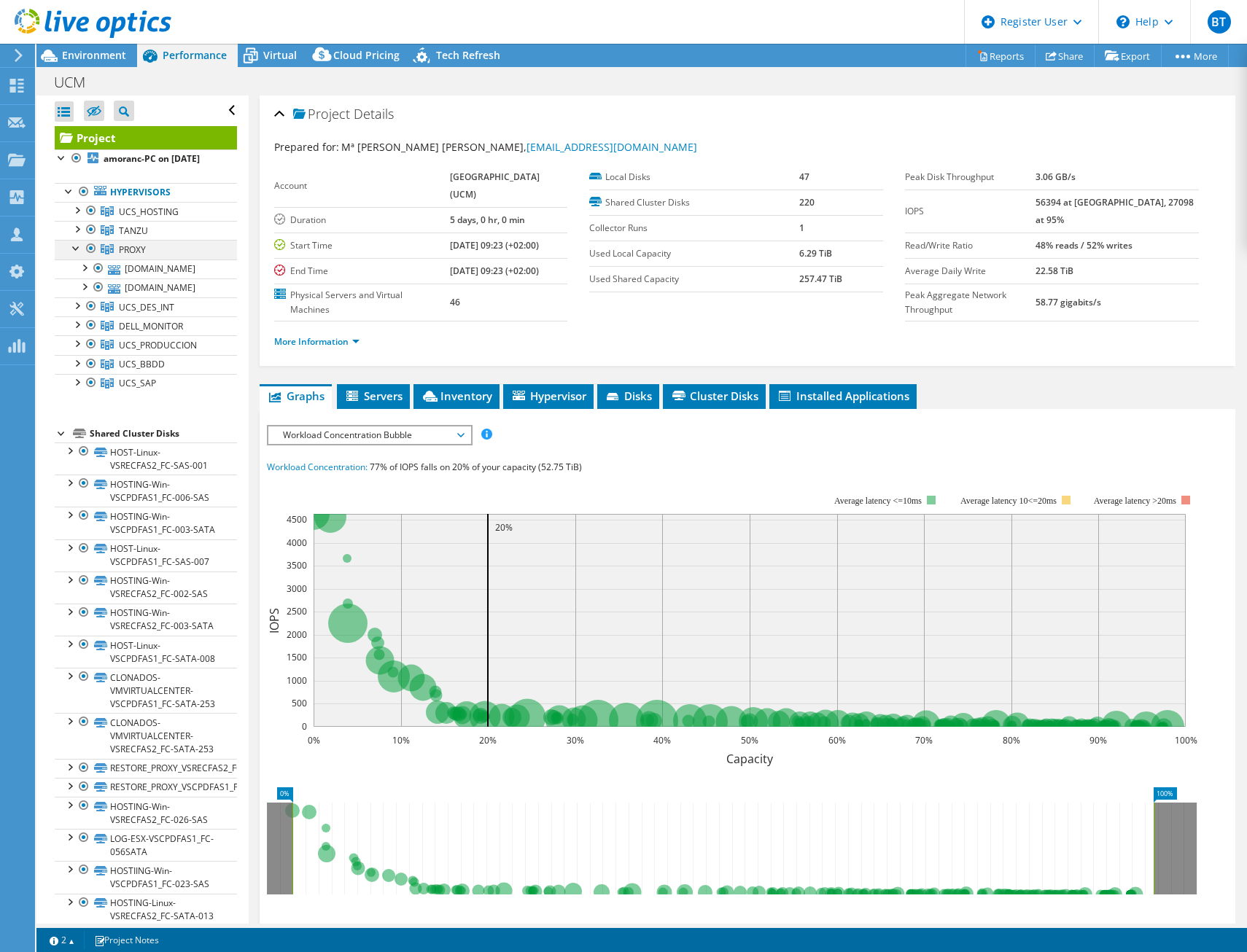
click at [76, 254] on div at bounding box center [76, 247] width 15 height 15
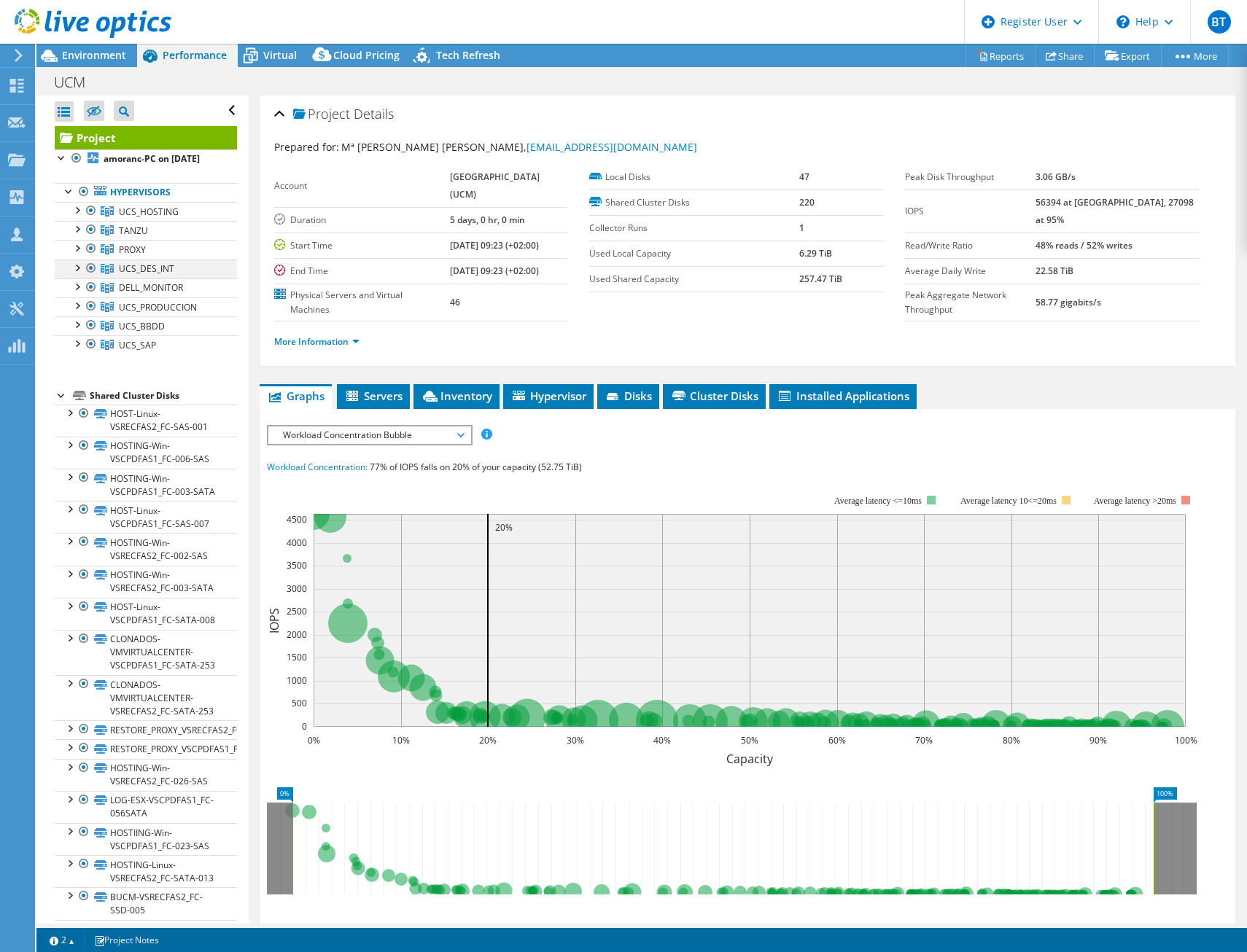
click at [76, 274] on div at bounding box center [76, 267] width 15 height 15
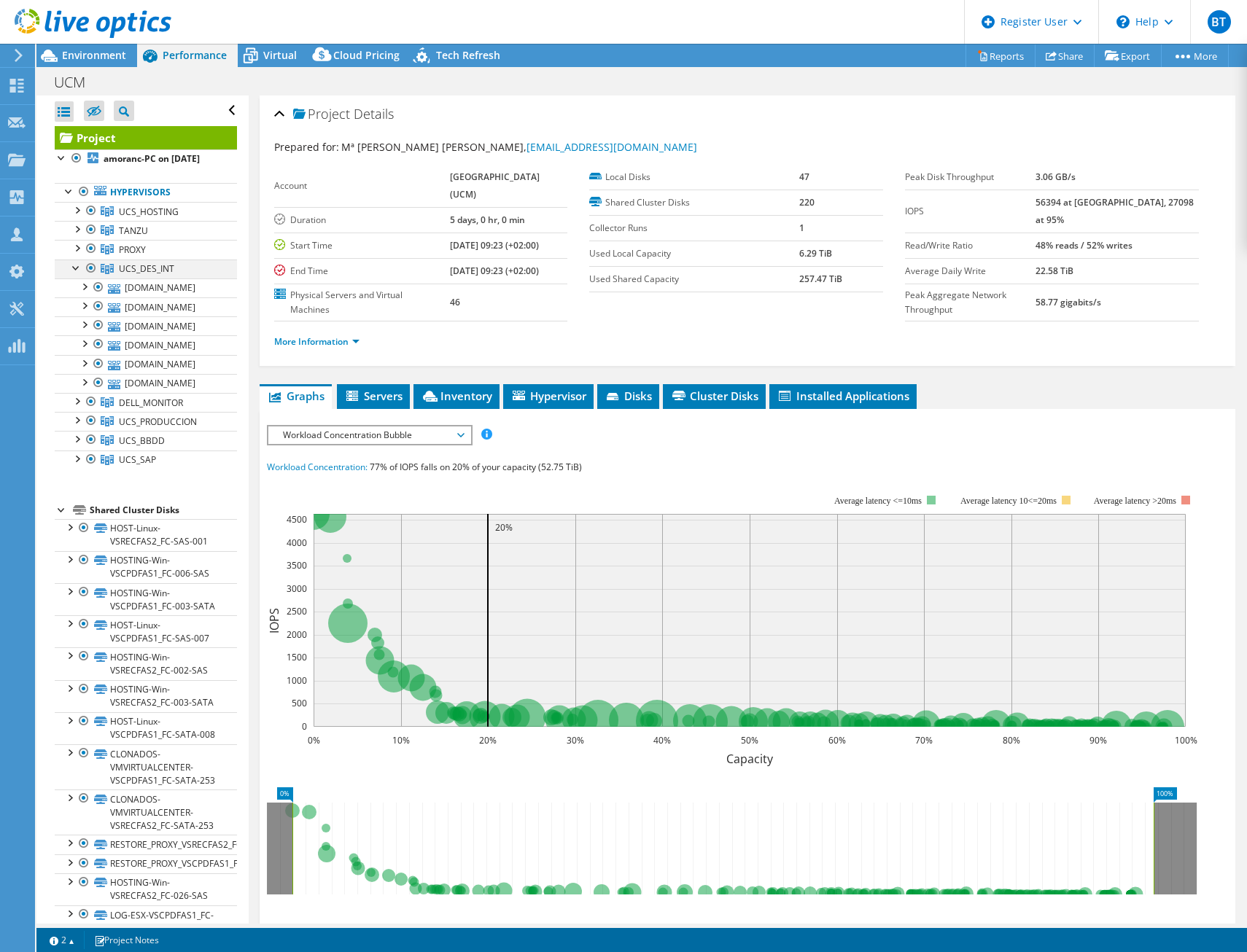
click at [76, 274] on div at bounding box center [76, 267] width 15 height 15
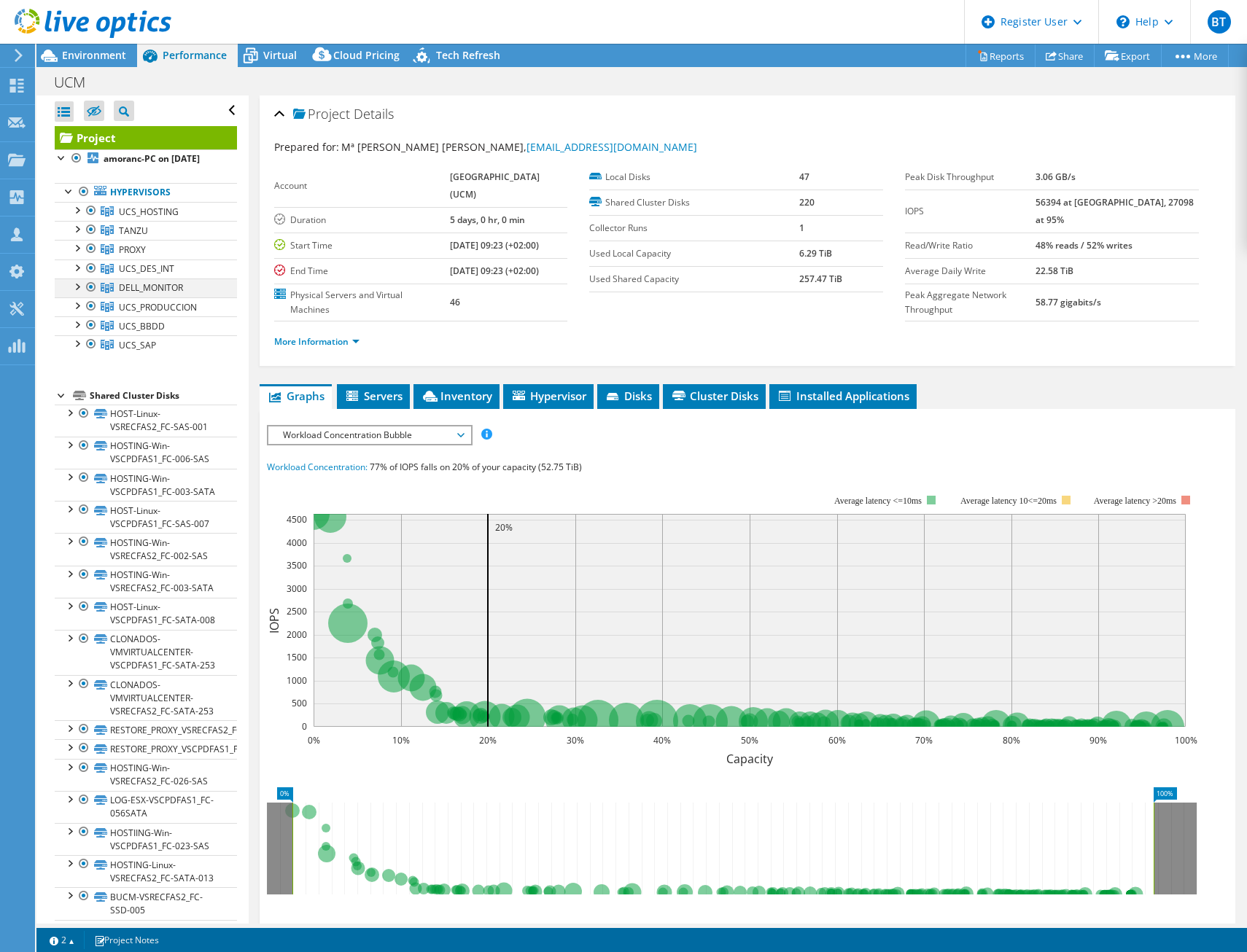
click at [74, 293] on div at bounding box center [76, 285] width 15 height 15
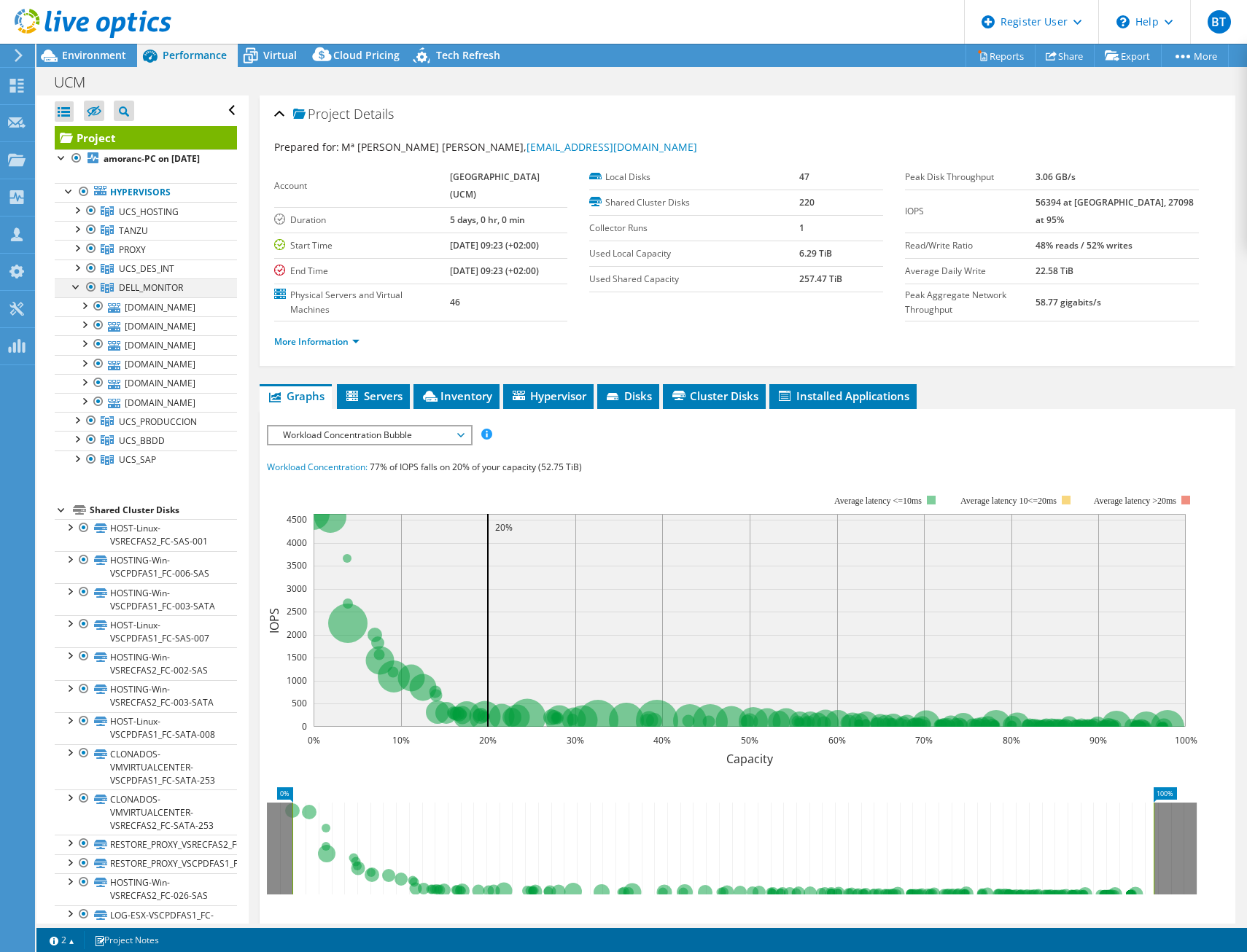
click at [74, 293] on div at bounding box center [76, 285] width 15 height 15
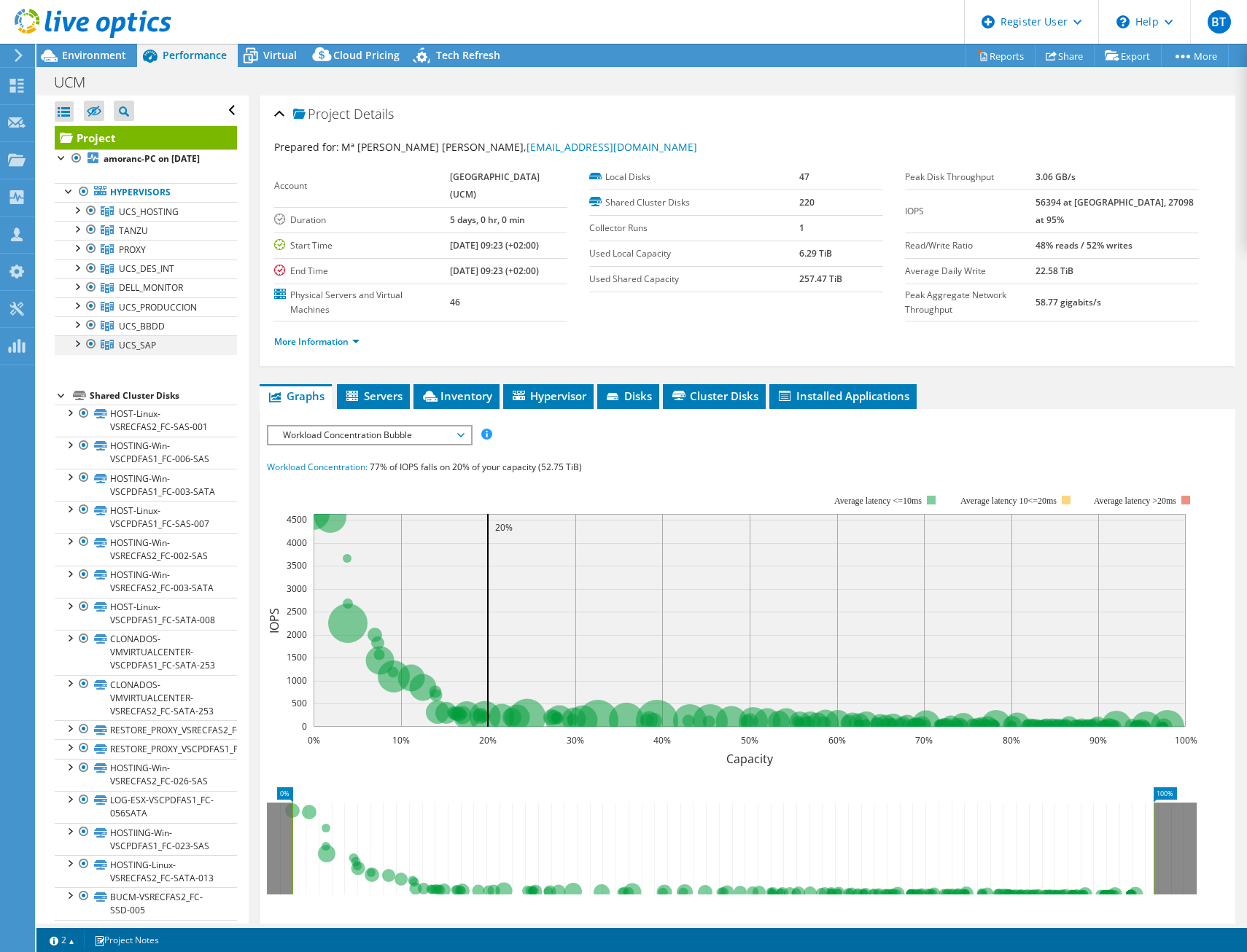
click at [82, 350] on div at bounding box center [76, 343] width 15 height 15
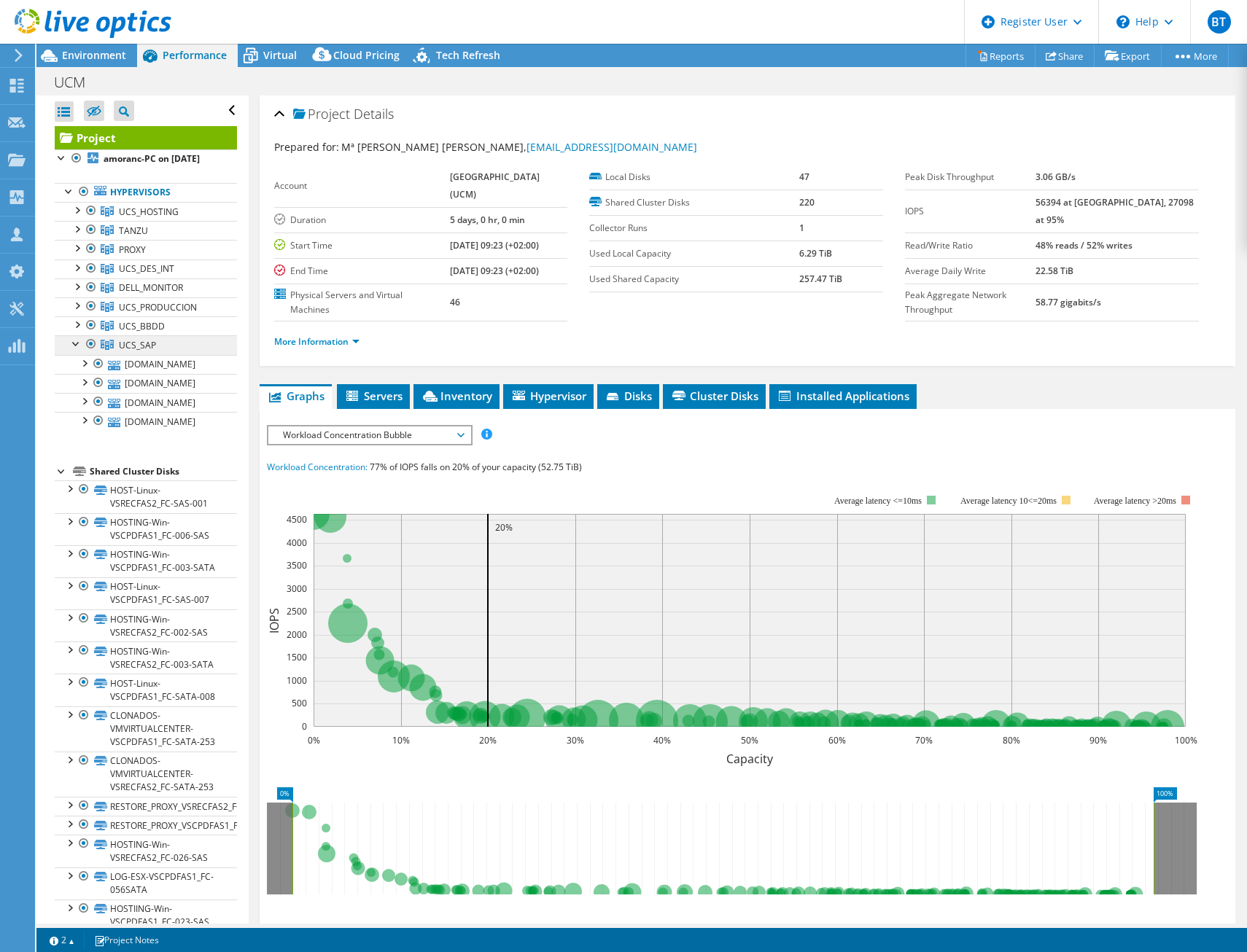
click at [136, 351] on span "UCS_SAP" at bounding box center [137, 345] width 37 height 13
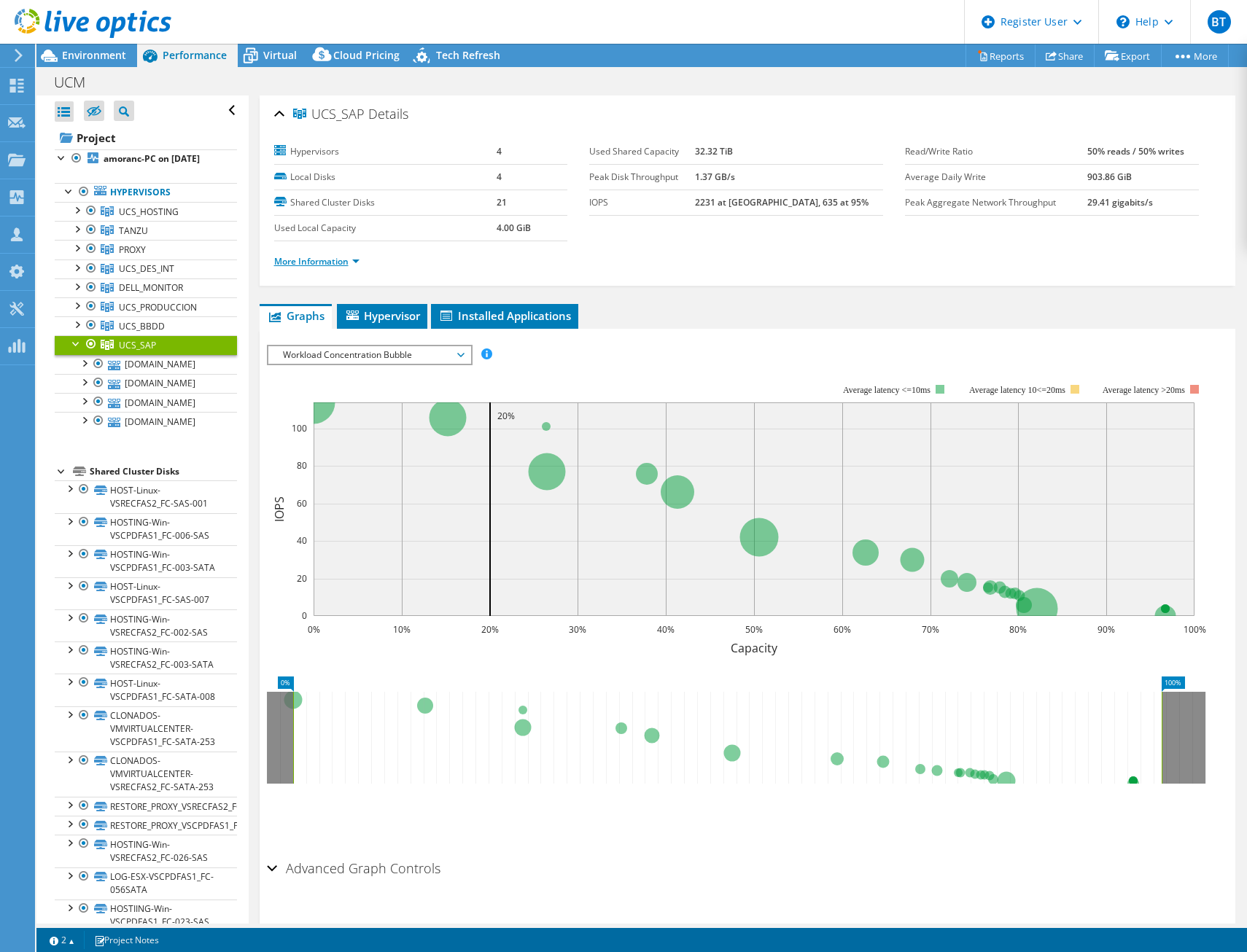
click at [353, 260] on link "More Information" at bounding box center [317, 261] width 85 height 13
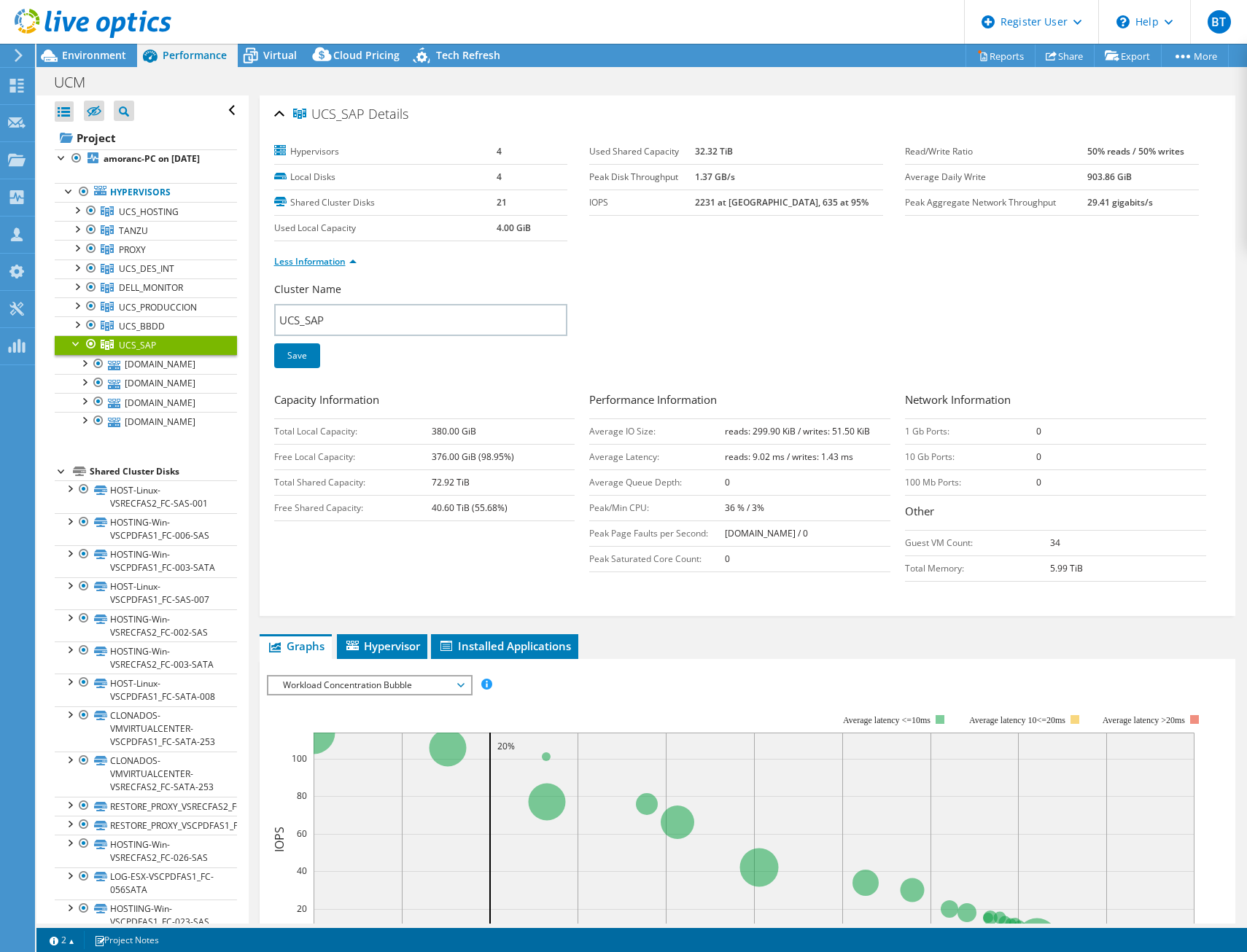
click at [353, 260] on link "Less Information" at bounding box center [315, 261] width 82 height 13
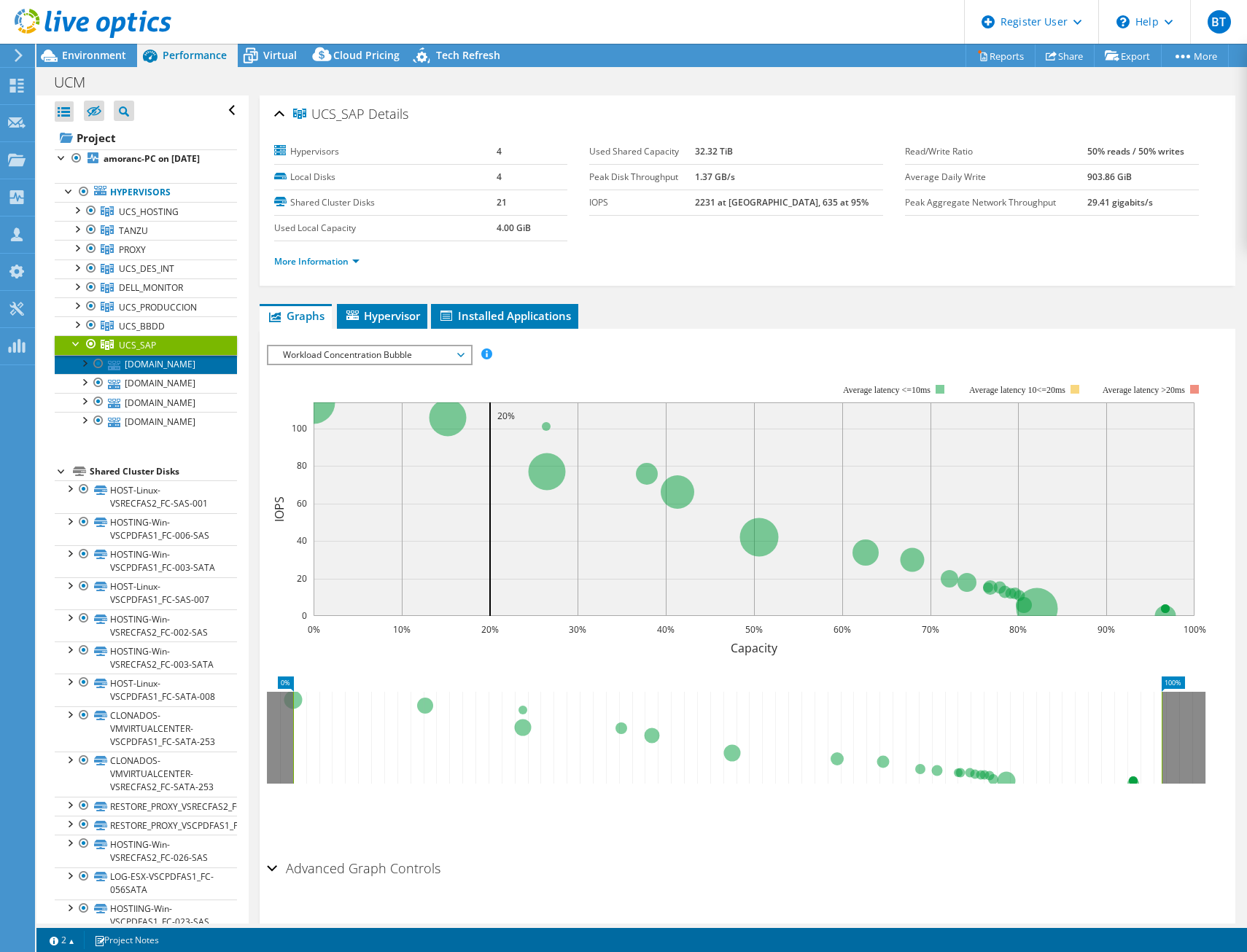
click at [201, 374] on link "recucs435s.adm.ucm.es" at bounding box center [146, 365] width 182 height 19
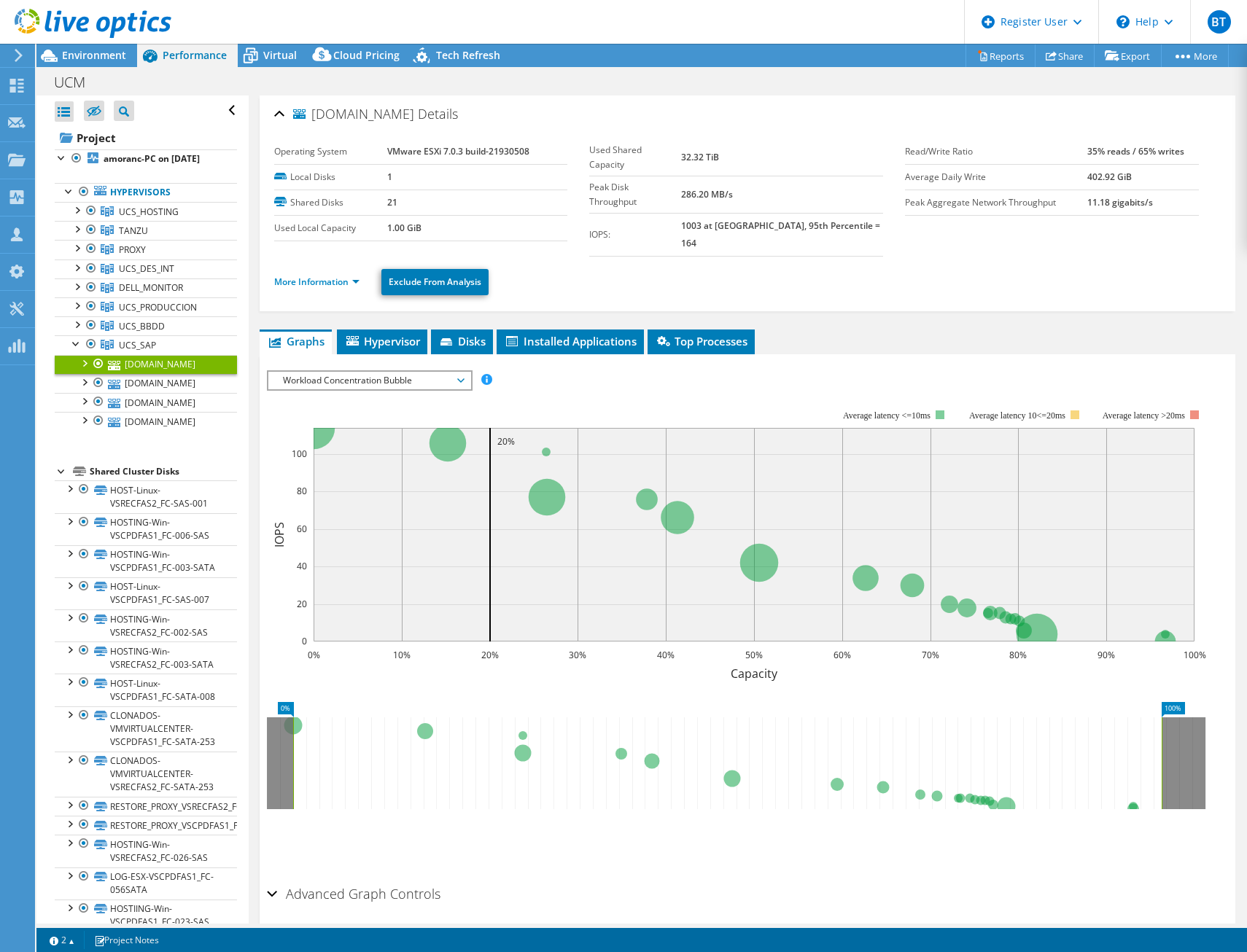
click at [83, 369] on div at bounding box center [84, 363] width 15 height 15
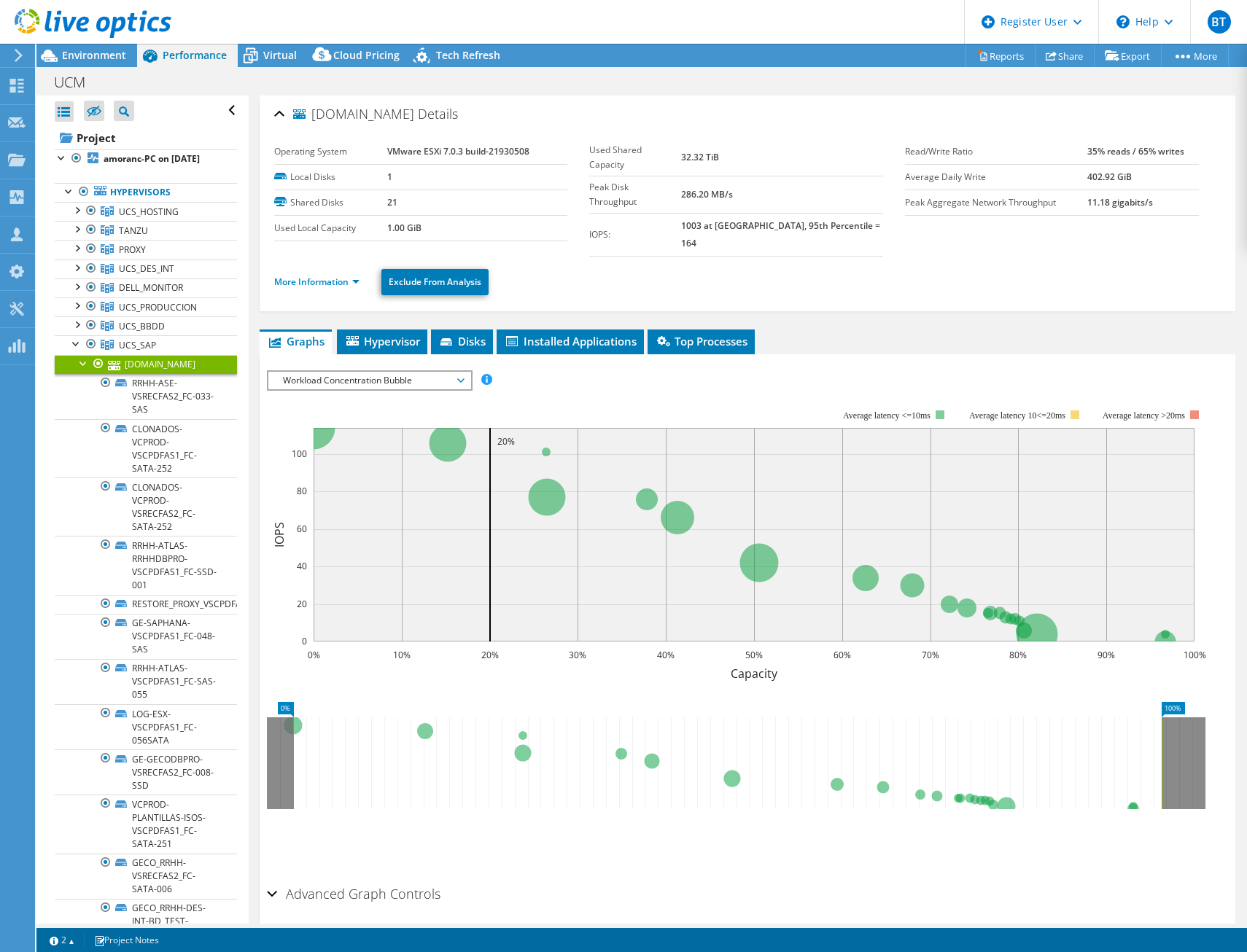
click at [83, 369] on div at bounding box center [84, 363] width 15 height 15
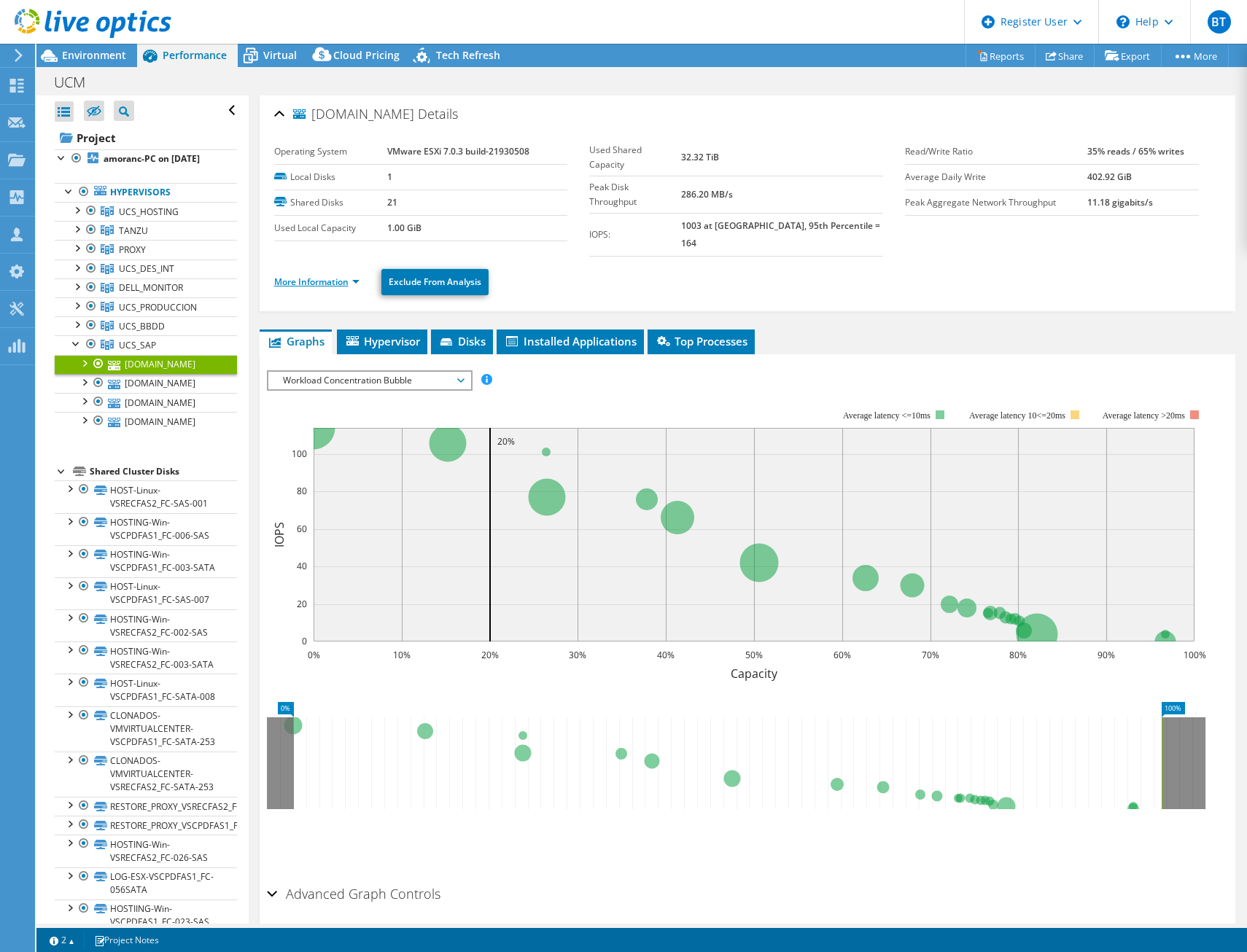
click at [349, 276] on link "More Information" at bounding box center [317, 282] width 85 height 13
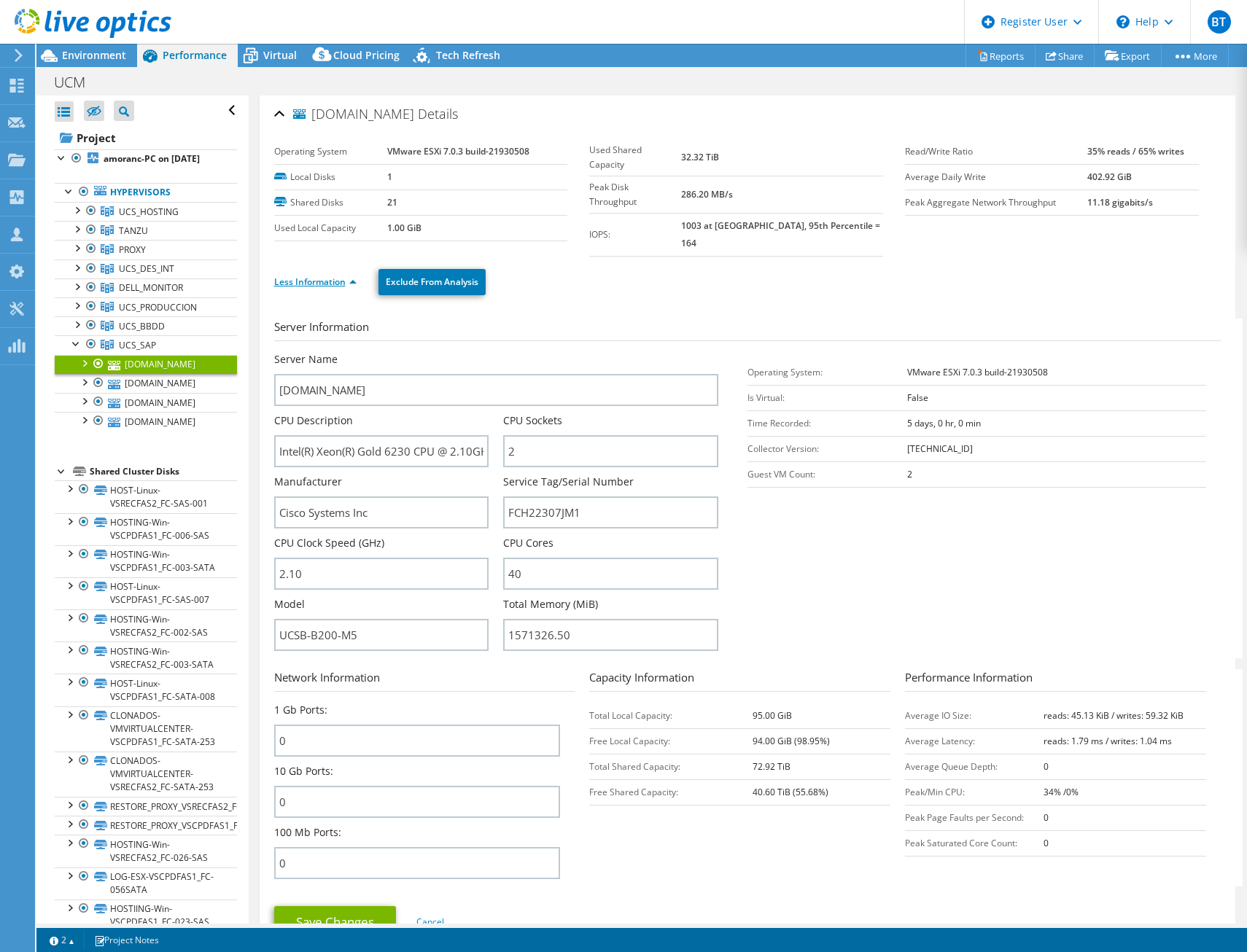
click at [349, 276] on link "Less Information" at bounding box center [315, 282] width 82 height 13
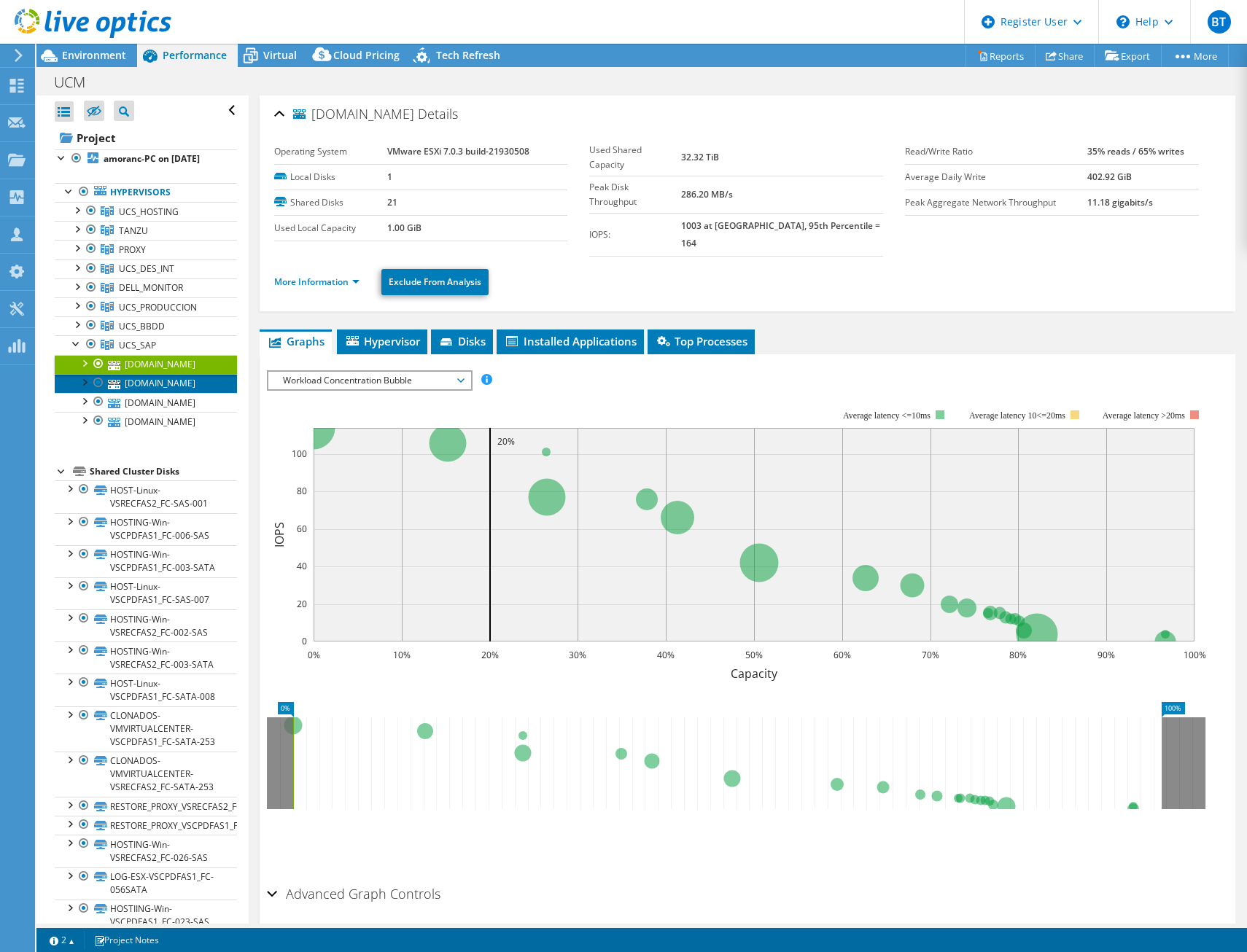
click at [208, 393] on link "cpducs335s.adm.ucm.es" at bounding box center [146, 383] width 182 height 19
click at [77, 350] on div at bounding box center [76, 343] width 15 height 15
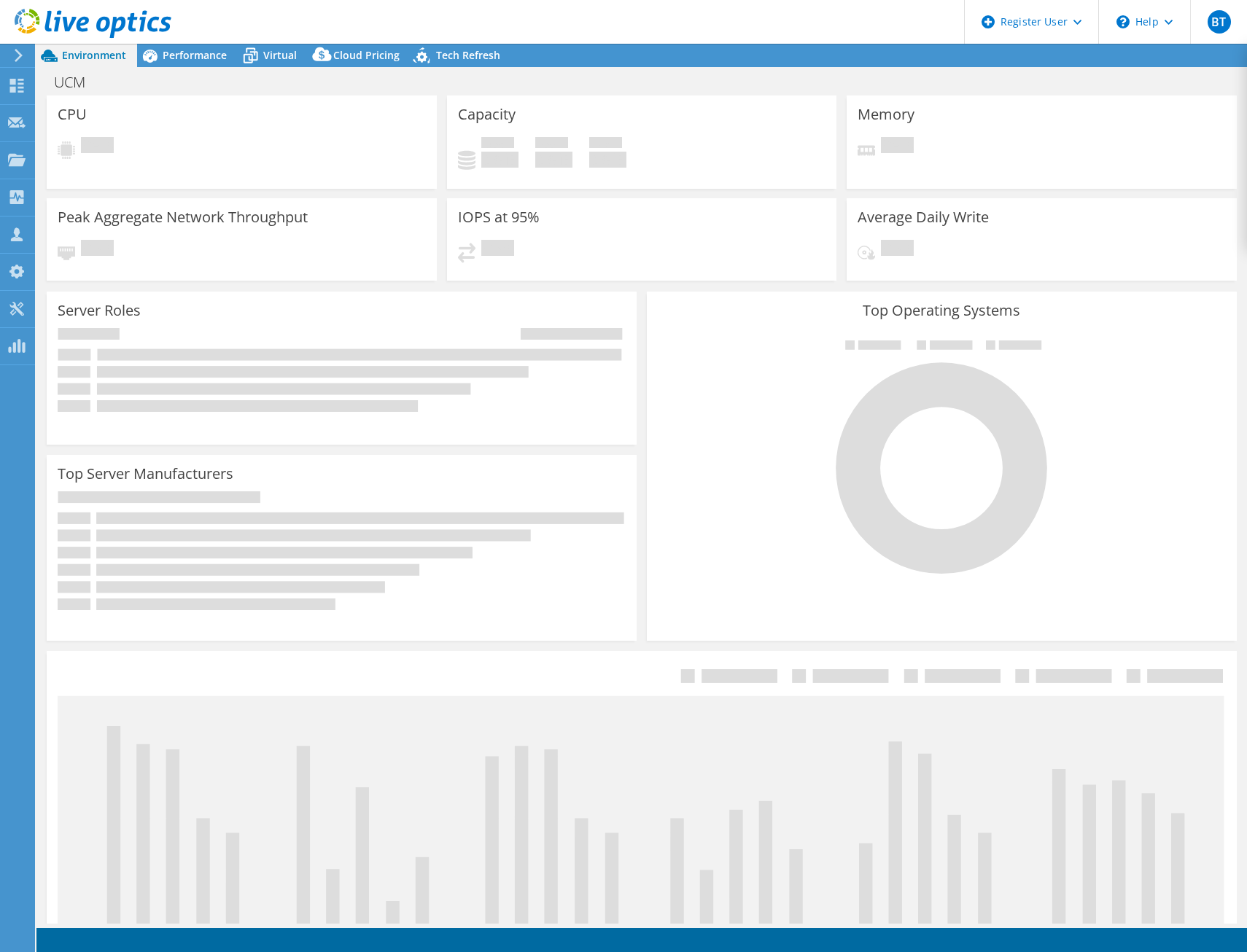
select select "USD"
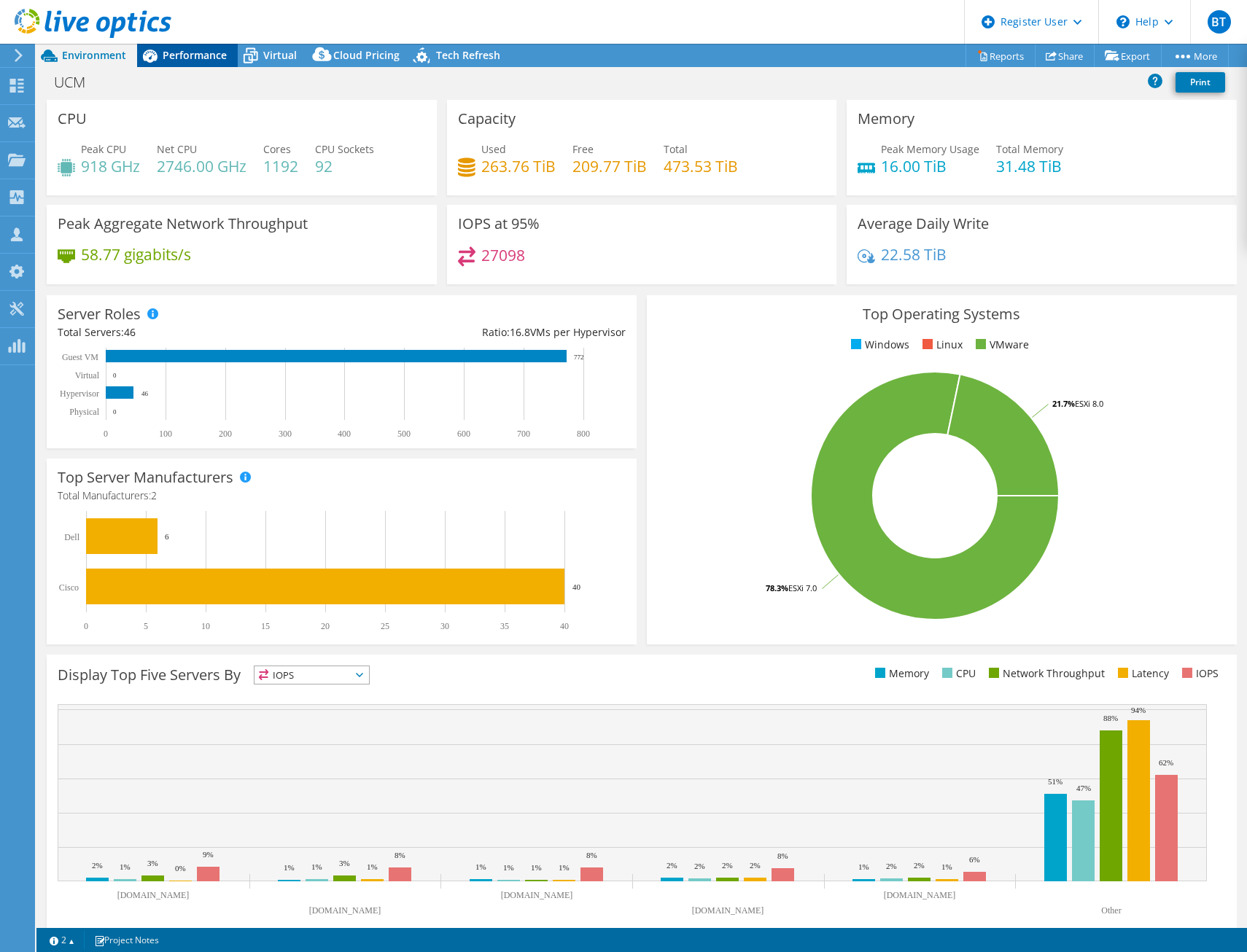
click at [177, 51] on span "Performance" at bounding box center [194, 55] width 64 height 14
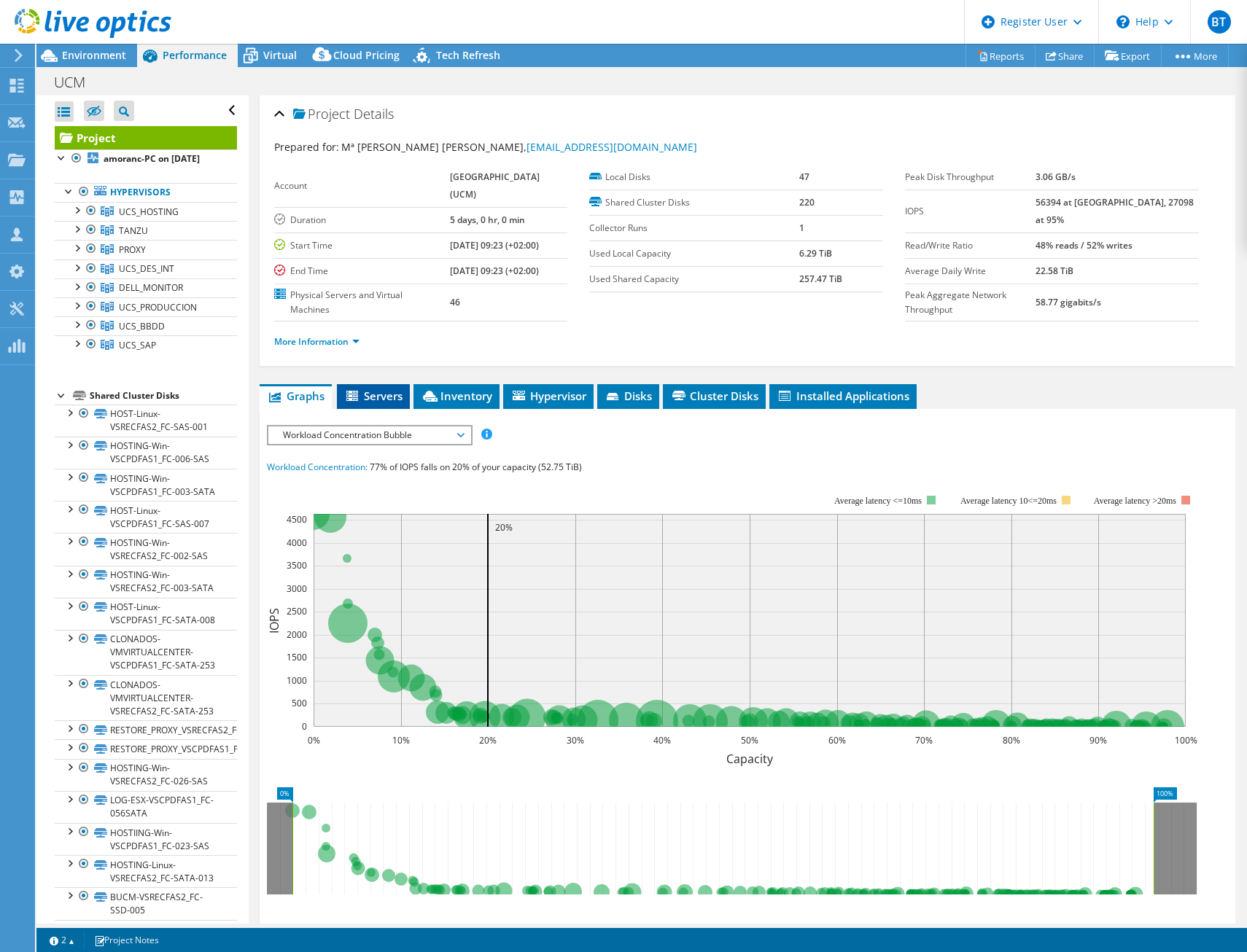
click at [387, 392] on span "Servers" at bounding box center [373, 396] width 59 height 15
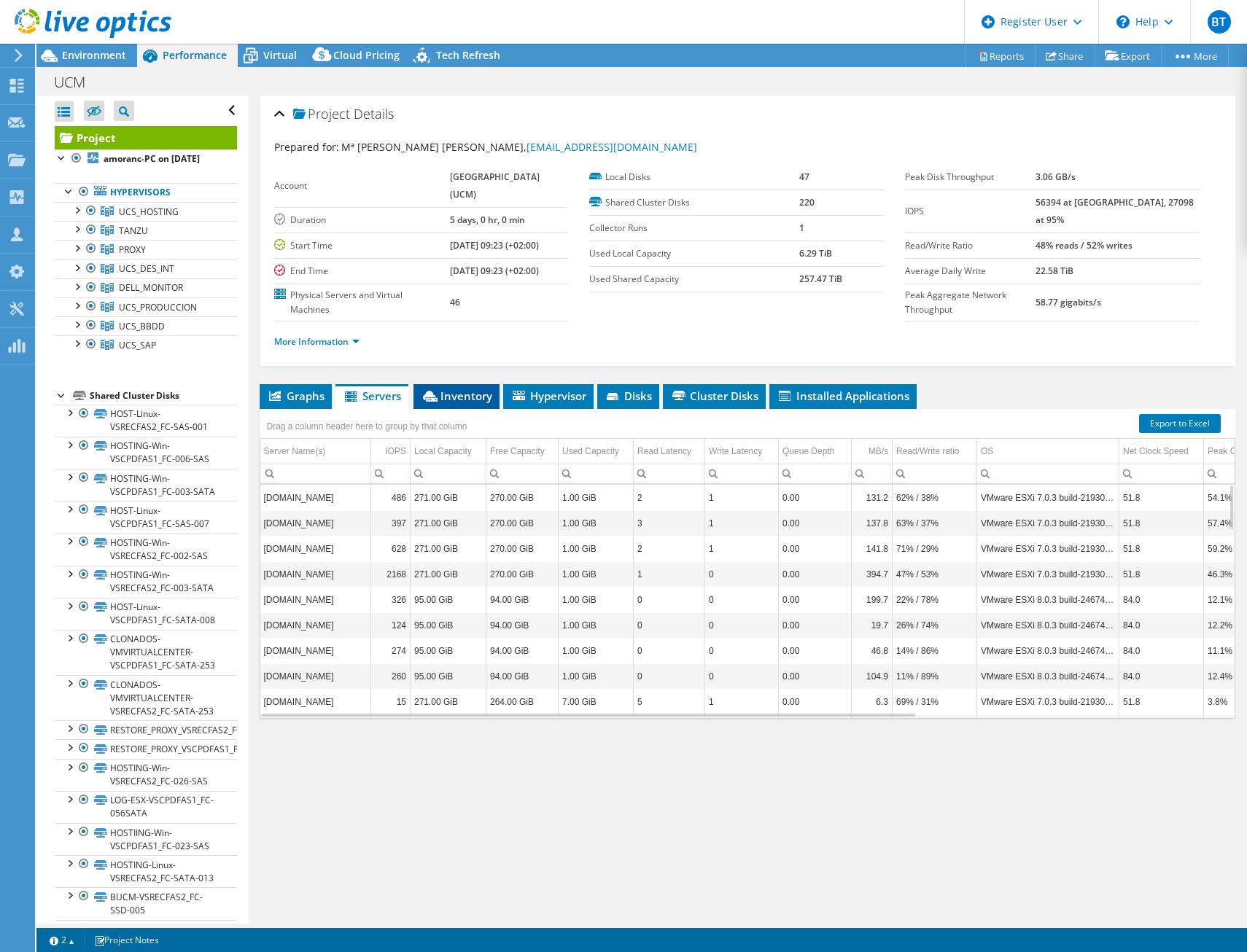
click at [455, 396] on span "Inventory" at bounding box center [456, 396] width 71 height 15
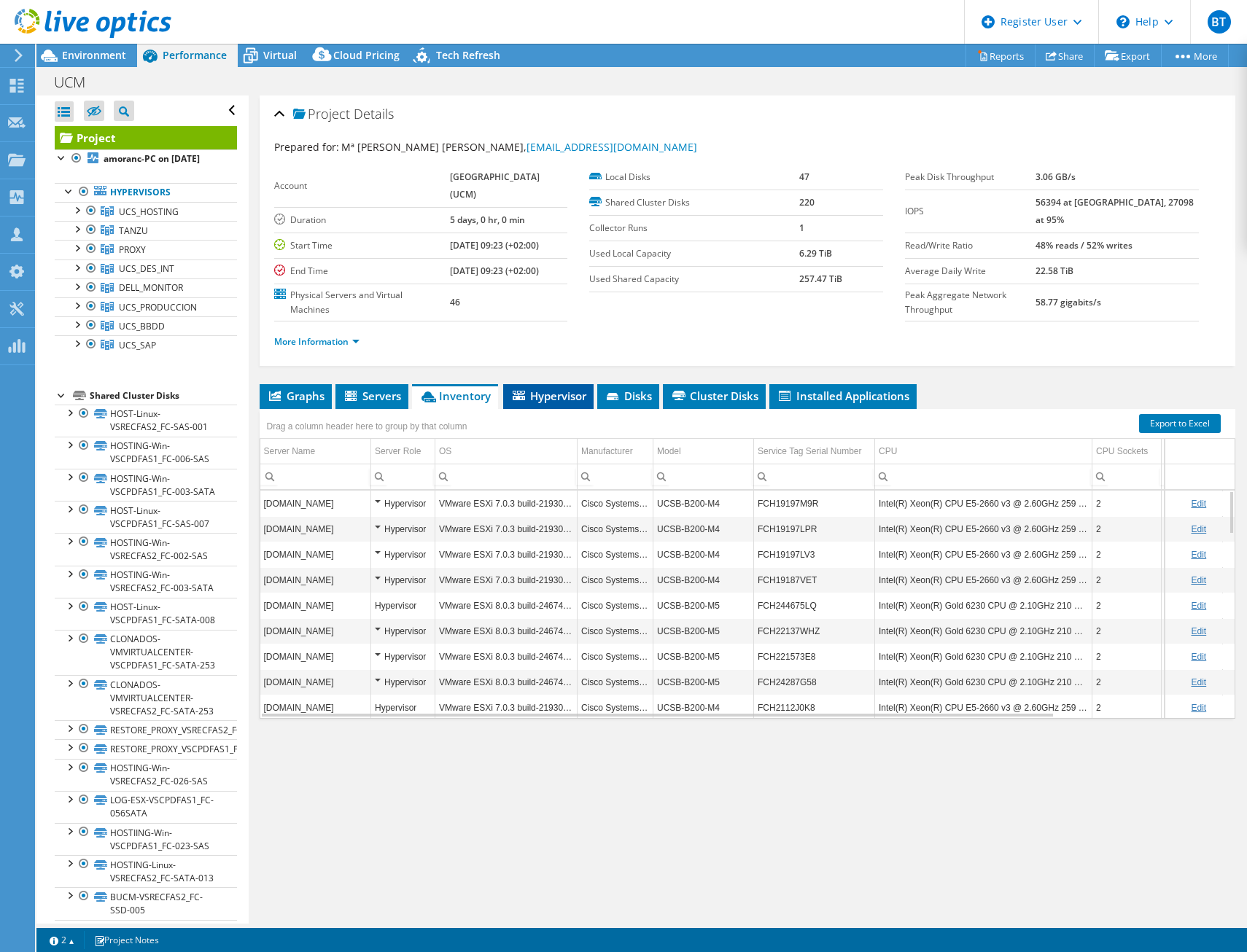
click at [537, 388] on li "Hypervisor" at bounding box center [548, 396] width 91 height 24
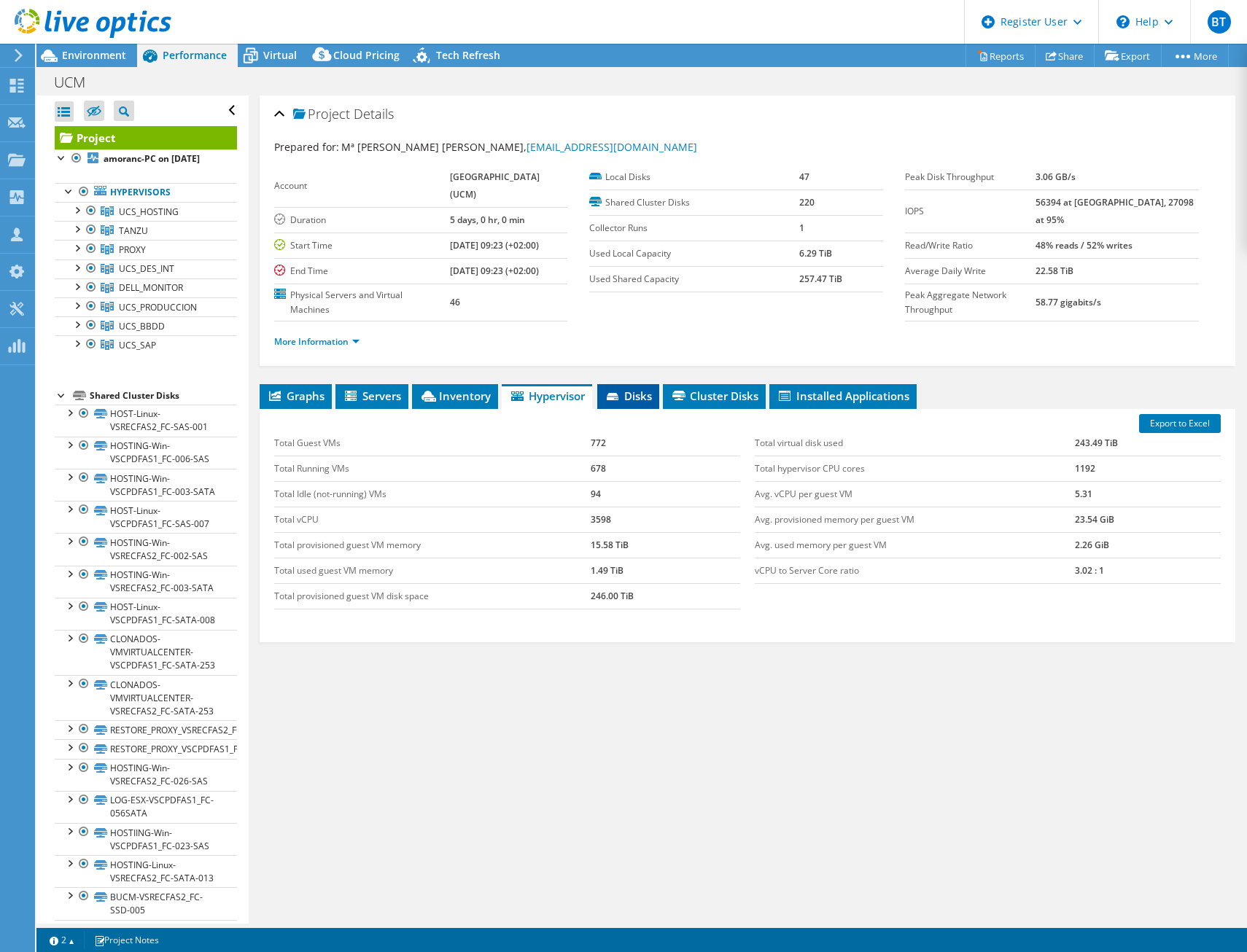
click at [627, 397] on span "Disks" at bounding box center [628, 396] width 47 height 15
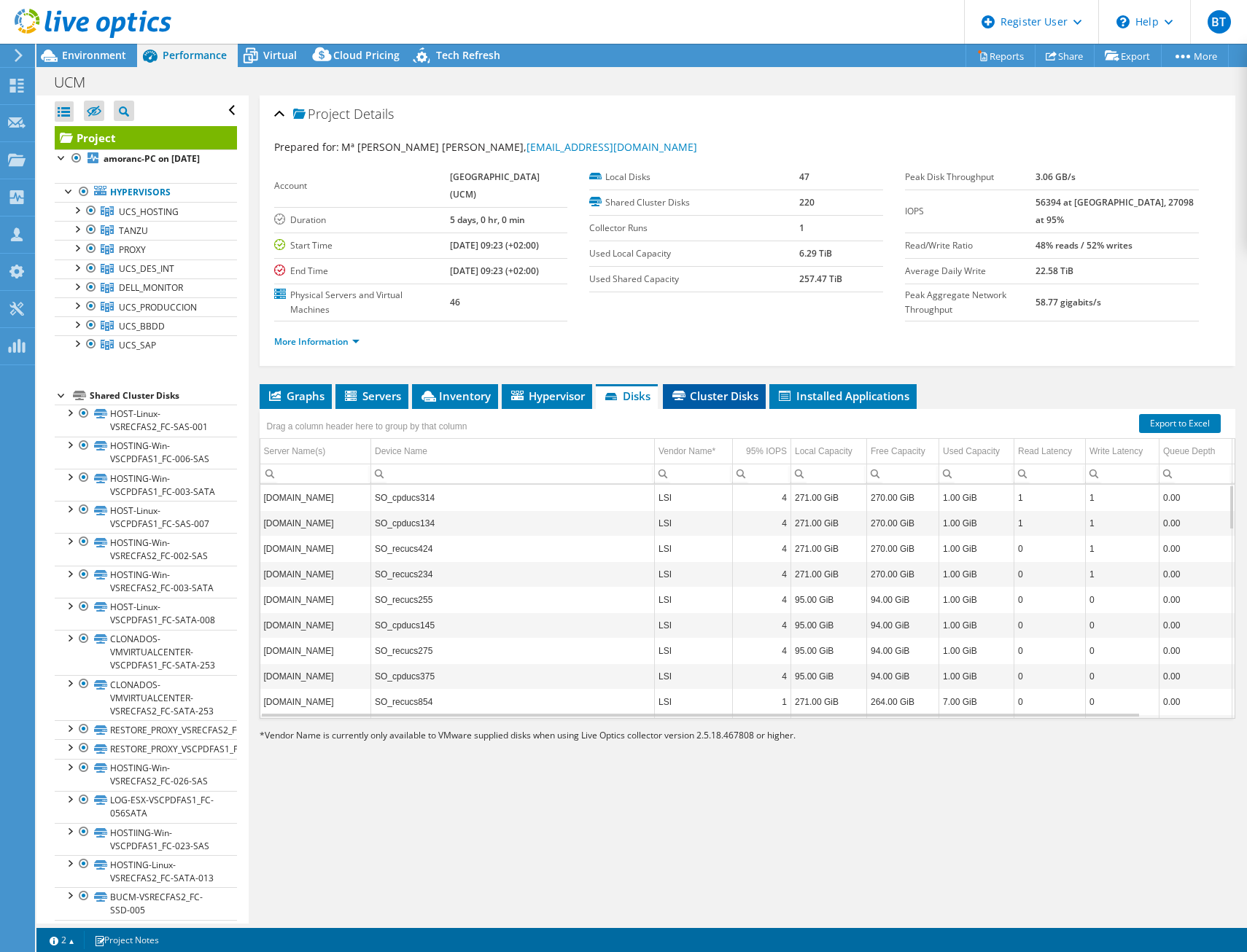
click at [710, 399] on span "Cluster Disks" at bounding box center [714, 396] width 88 height 15
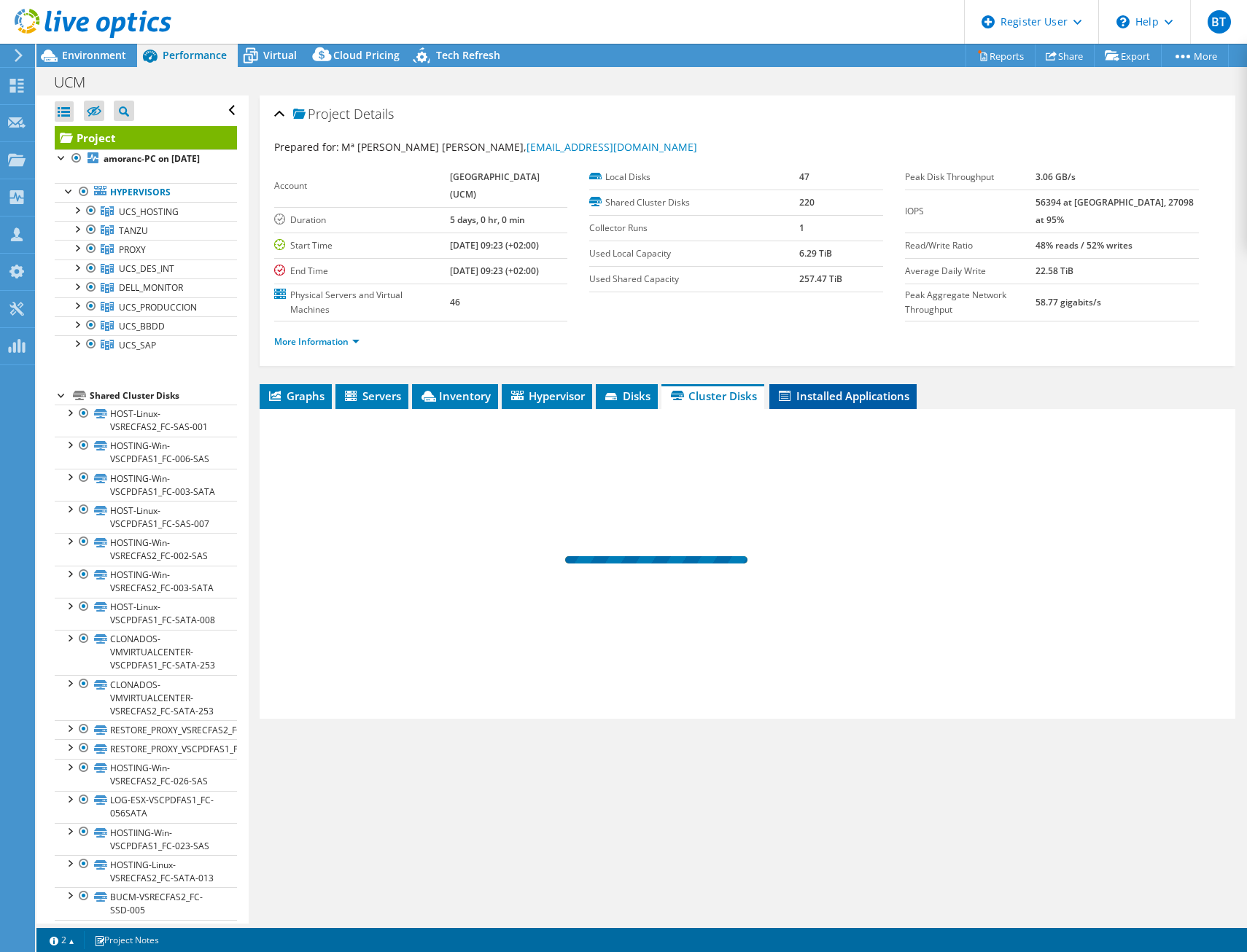
click at [823, 395] on span "Installed Applications" at bounding box center [843, 396] width 133 height 15
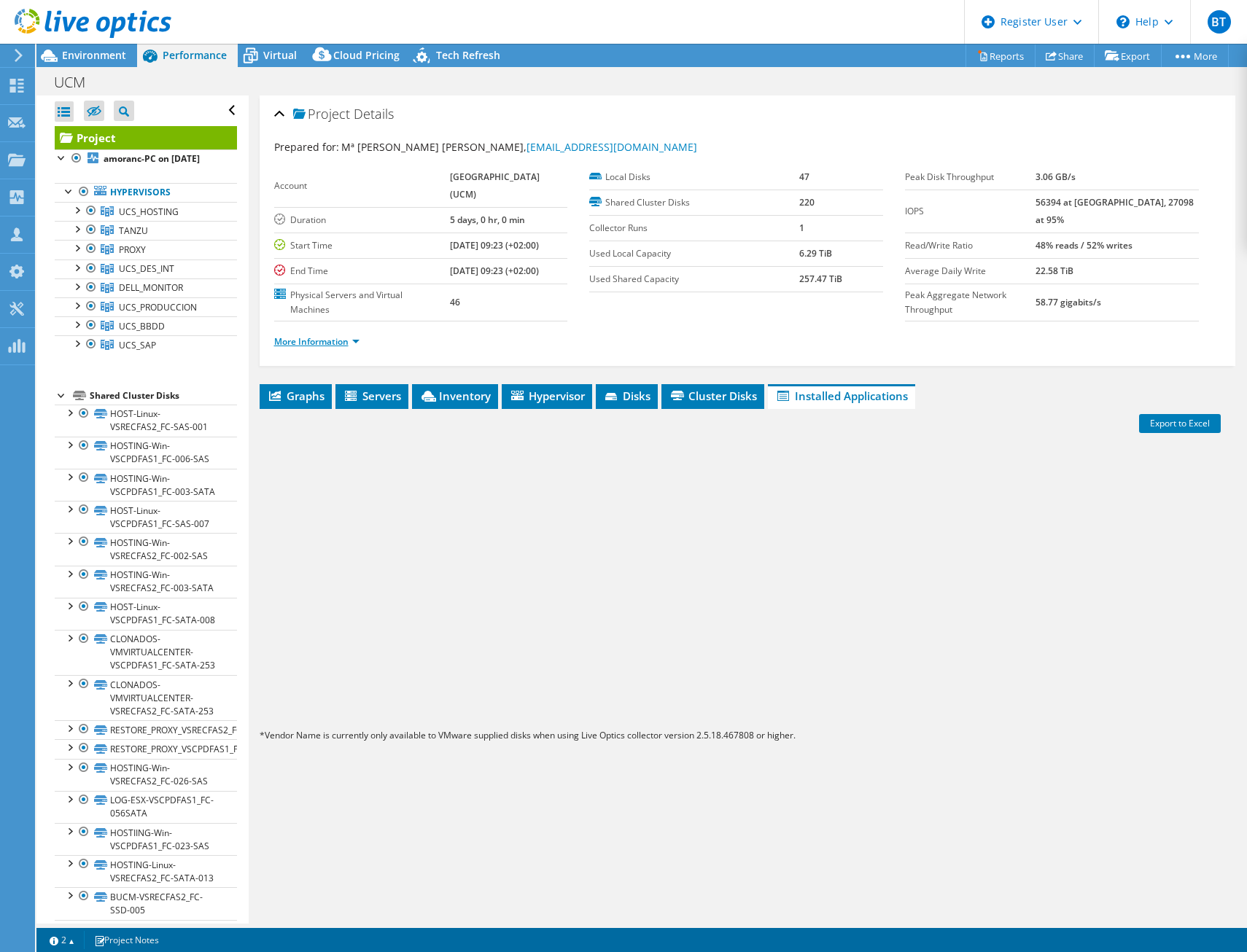
click at [349, 341] on link "More Information" at bounding box center [317, 341] width 85 height 13
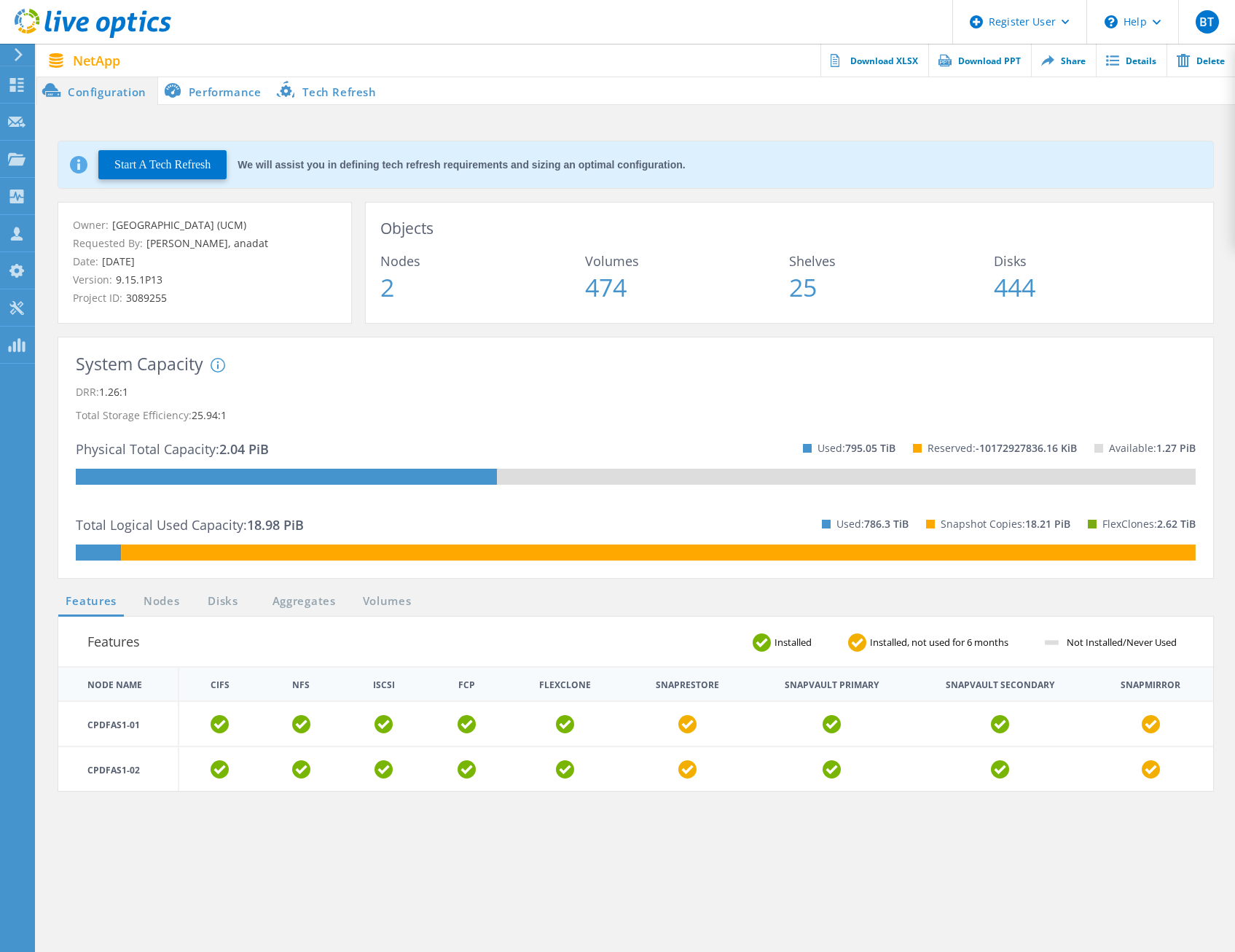
click at [232, 93] on li "Performance" at bounding box center [215, 90] width 114 height 29
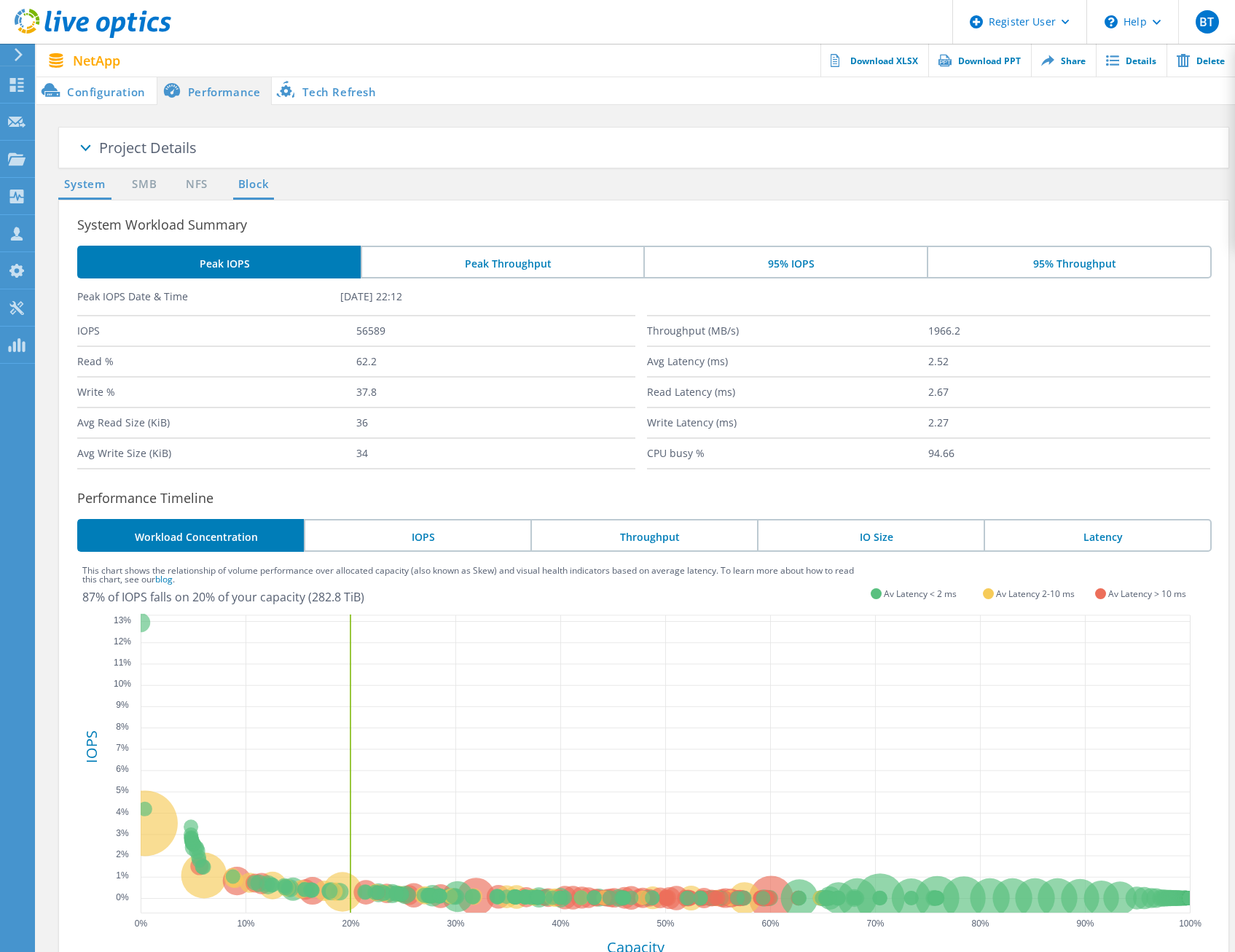
click at [245, 188] on link "Block" at bounding box center [254, 185] width 40 height 19
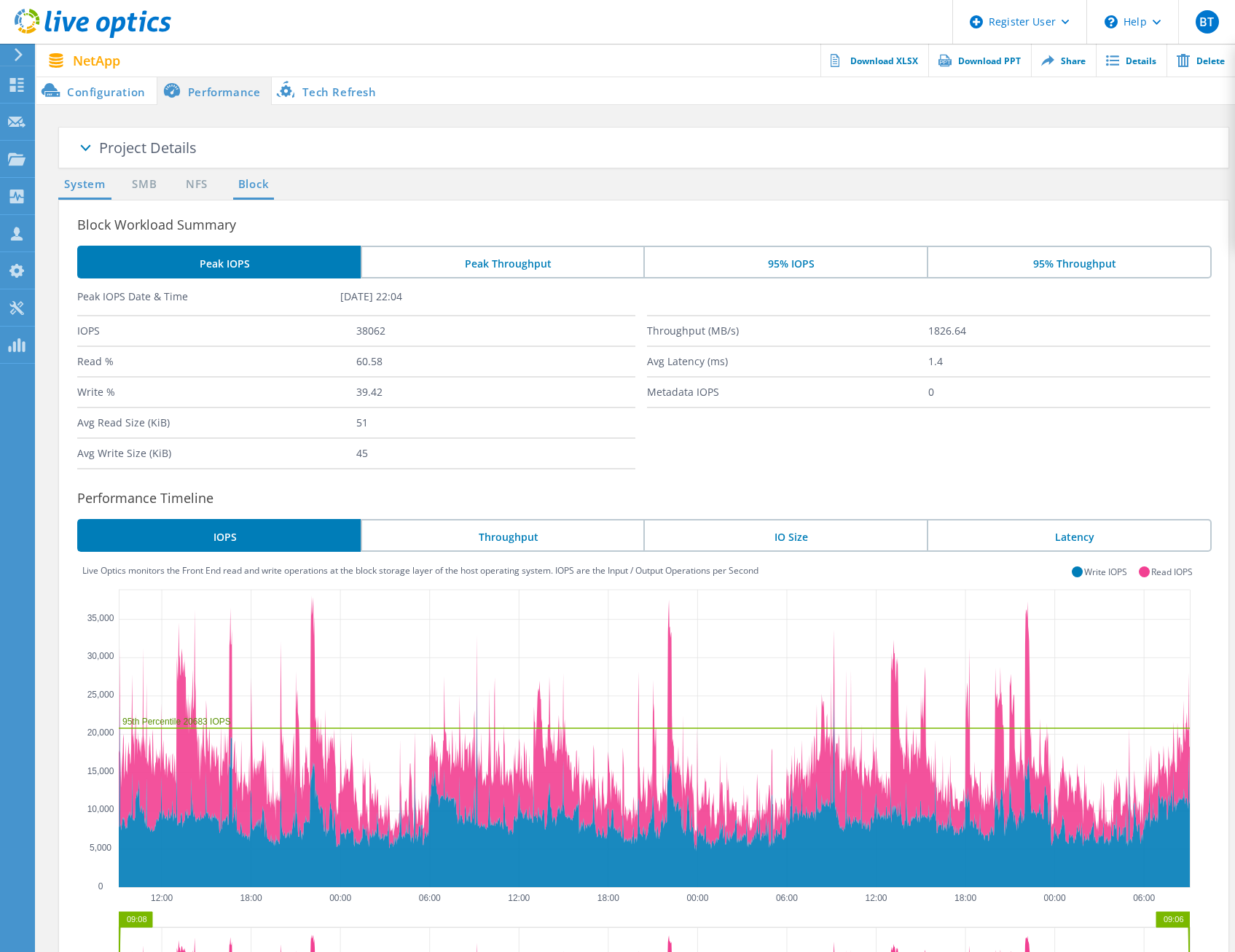
click at [99, 184] on link "System" at bounding box center [85, 185] width 53 height 19
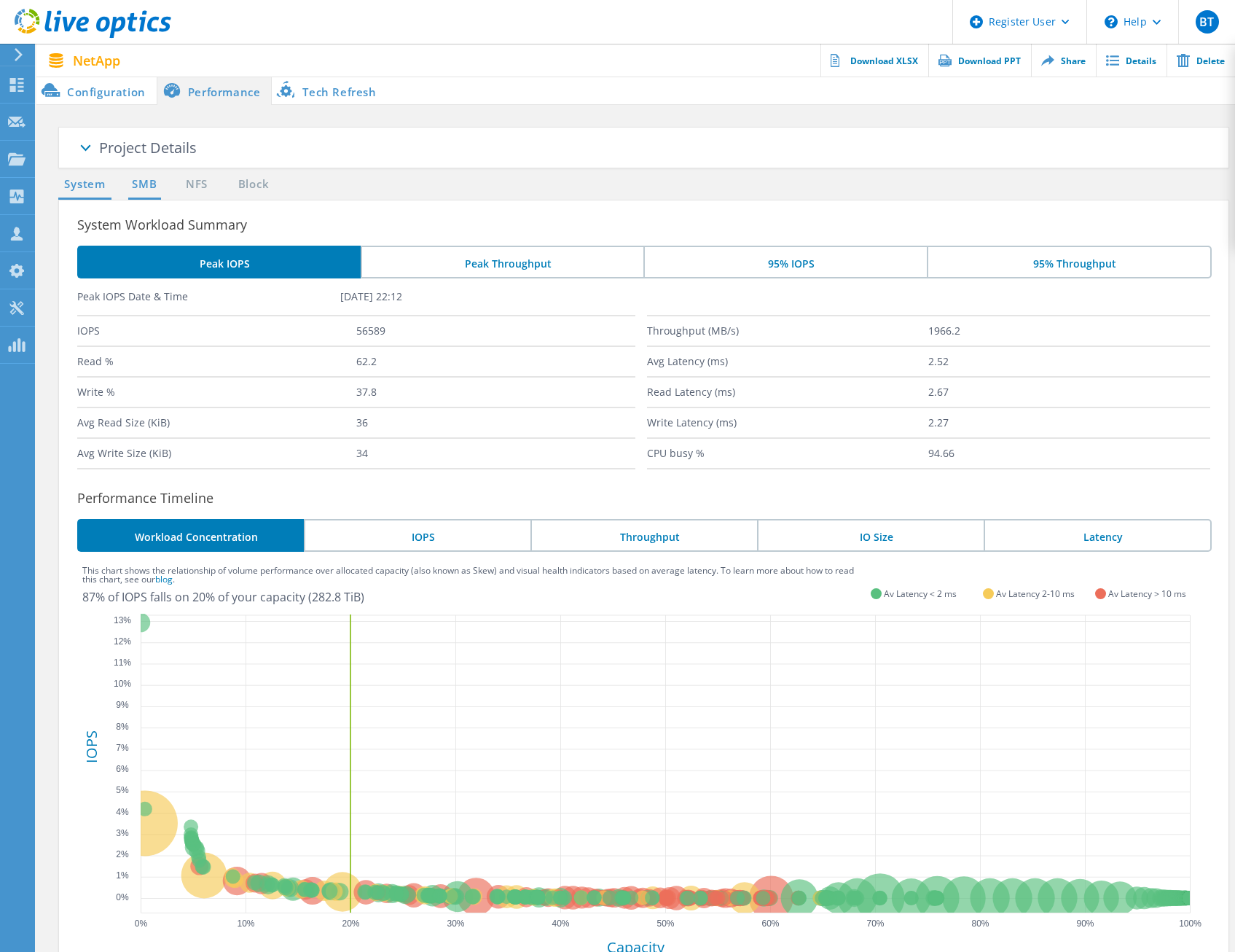
click at [151, 183] on link "SMB" at bounding box center [144, 185] width 32 height 19
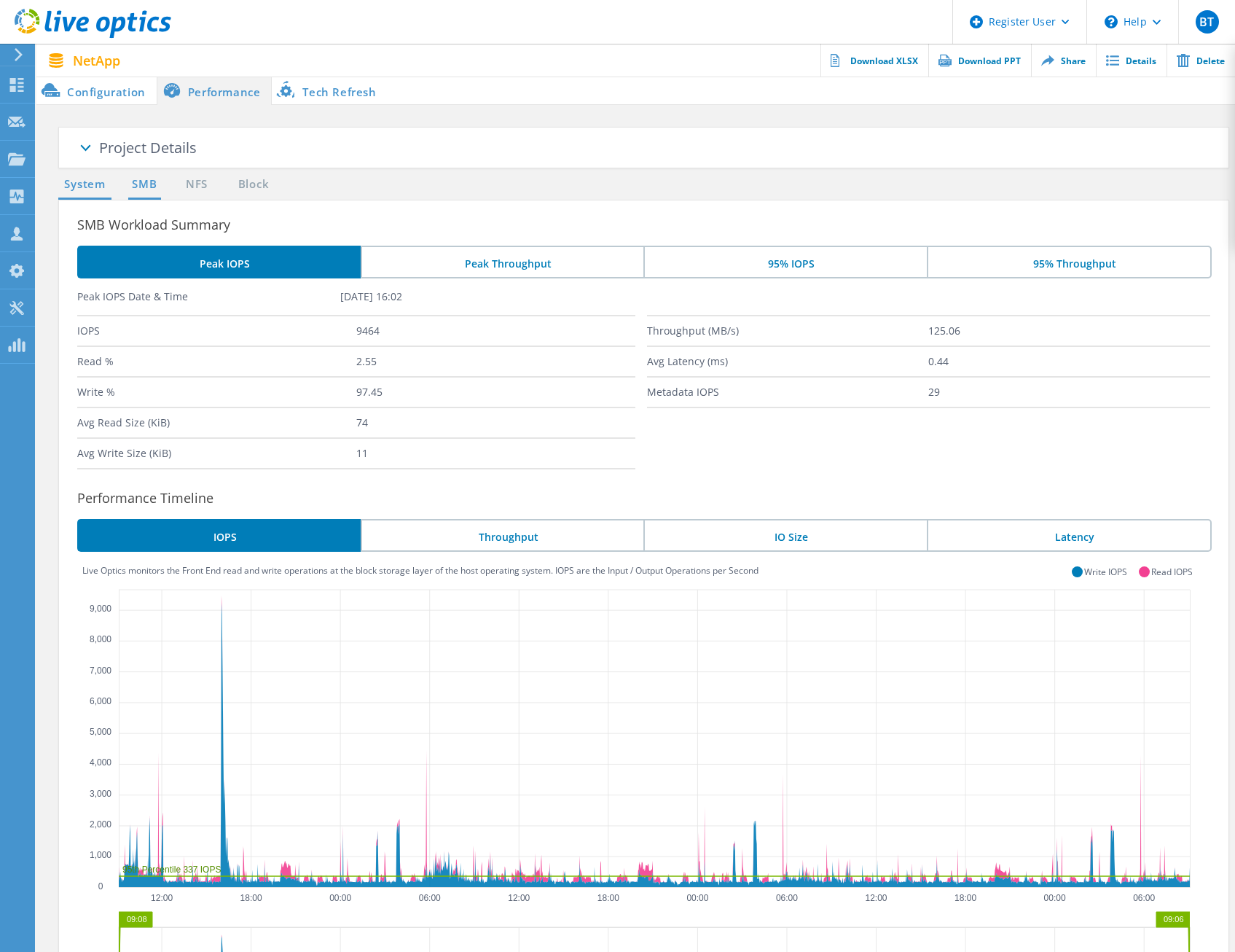
click at [100, 183] on link "System" at bounding box center [85, 185] width 53 height 19
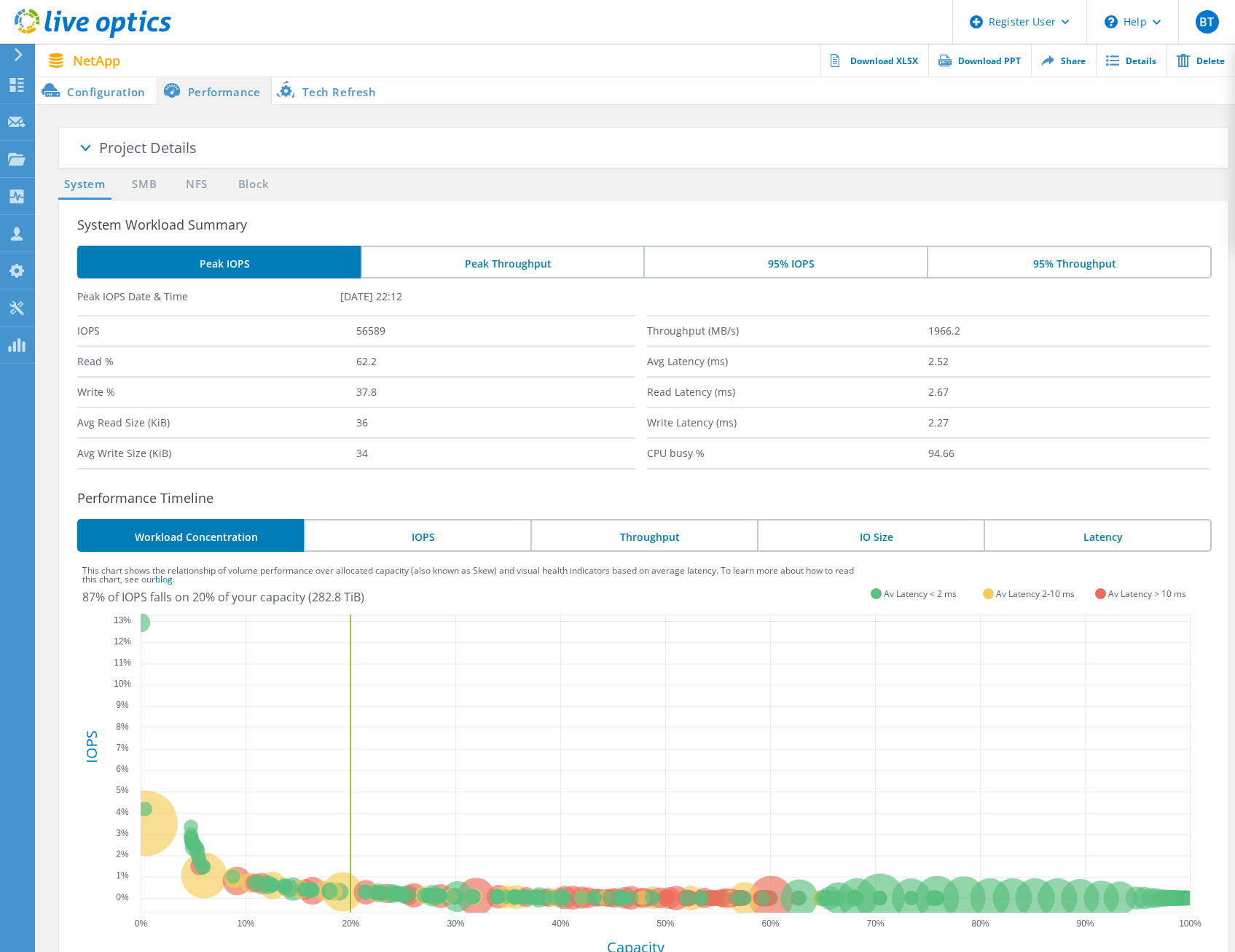
click at [102, 90] on li "Configuration" at bounding box center [96, 90] width 120 height 29
